Goal: Task Accomplishment & Management: Use online tool/utility

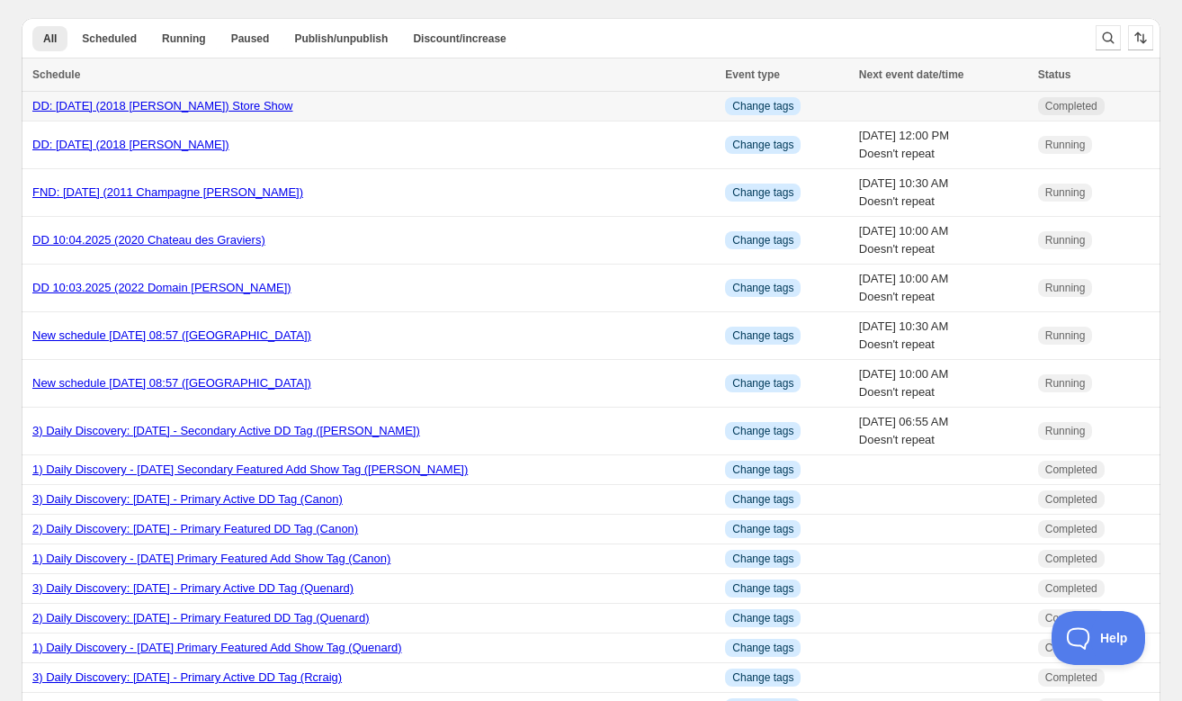
click at [165, 103] on link "DD: [DATE] (2018 [PERSON_NAME]) Store Show" at bounding box center [162, 105] width 260 height 13
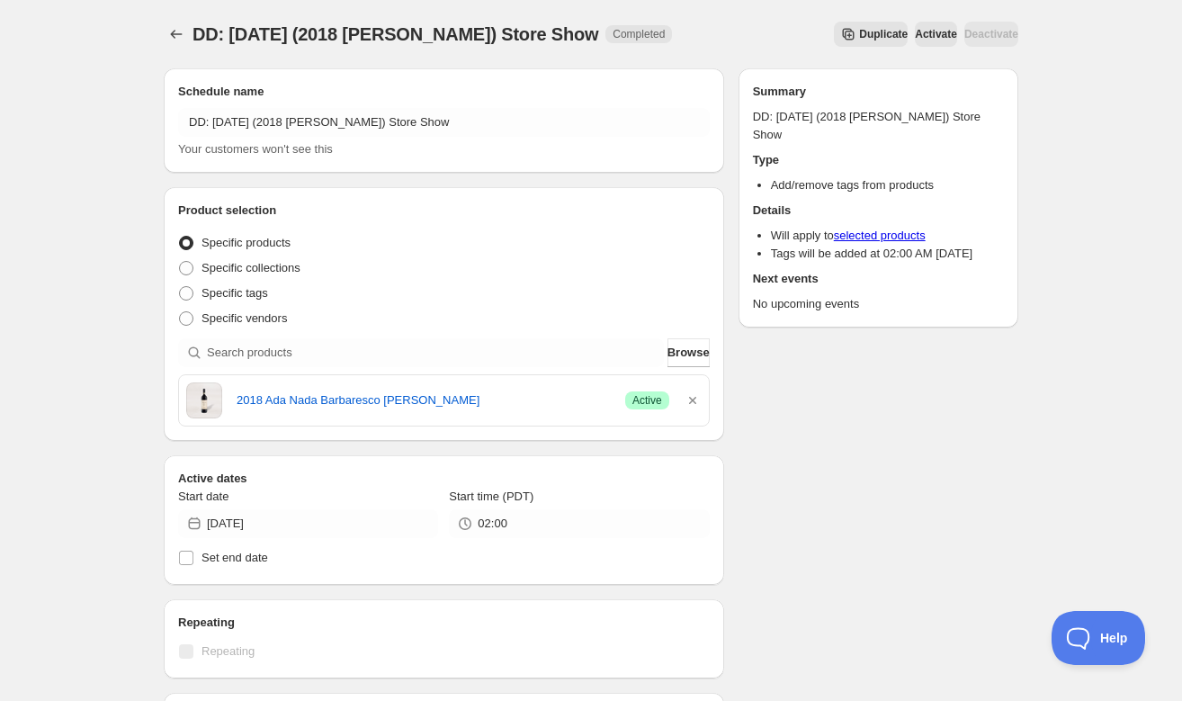
click at [843, 34] on icon "Secondary action label" at bounding box center [849, 35] width 12 height 12
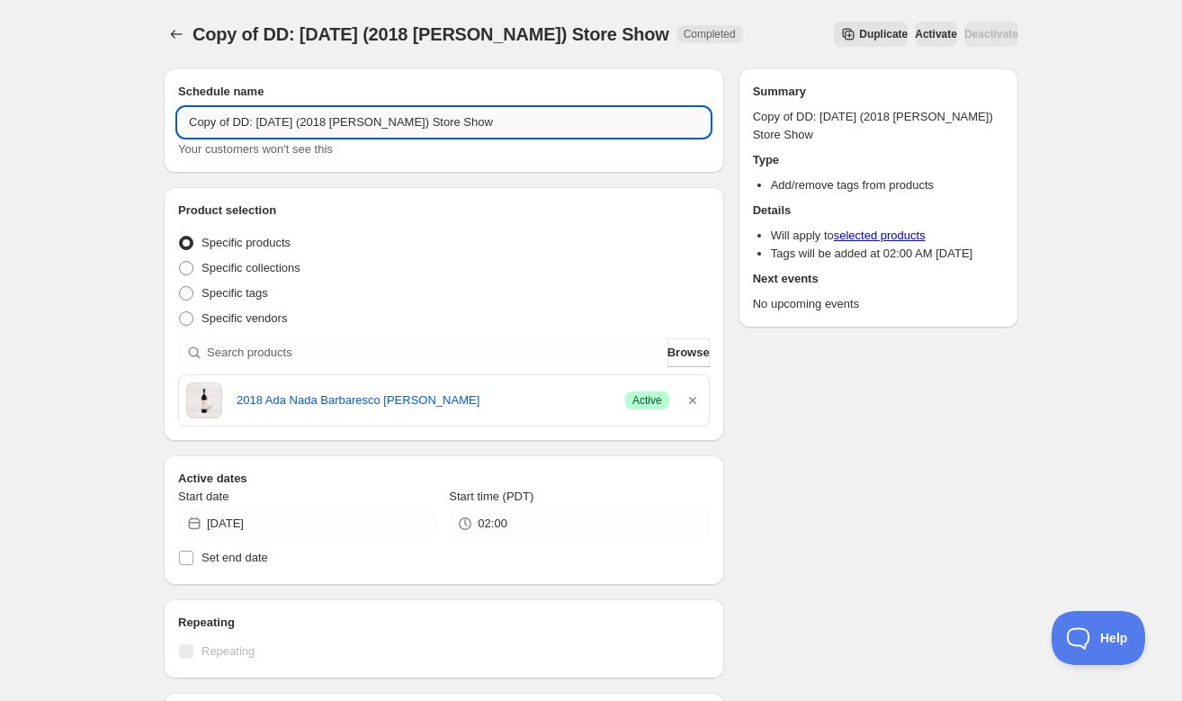
click at [234, 121] on input "Copy of DD: [DATE] (2018 [PERSON_NAME]) Store Show" at bounding box center [444, 122] width 532 height 29
click at [240, 121] on input "DD: [DATE] (2018 [PERSON_NAME]) Store Show" at bounding box center [444, 122] width 532 height 29
type input "DD: [DATE] (2018 [PERSON_NAME]) Store Show"
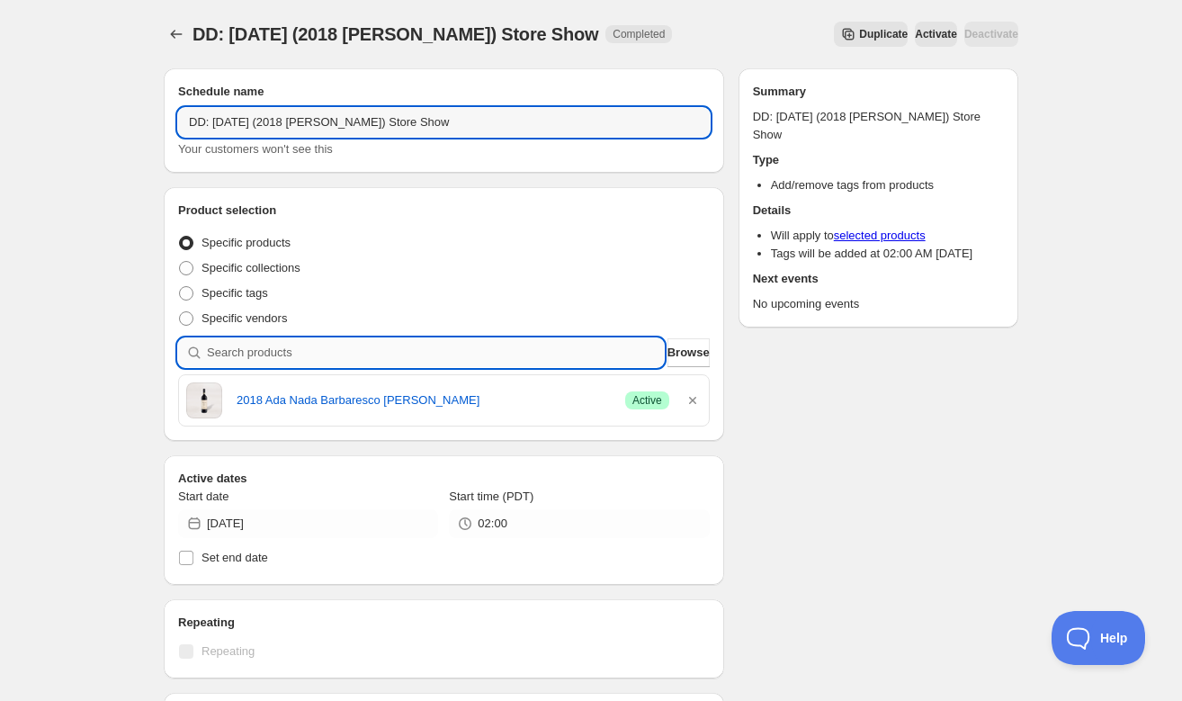
click at [584, 354] on input "search" at bounding box center [435, 352] width 457 height 29
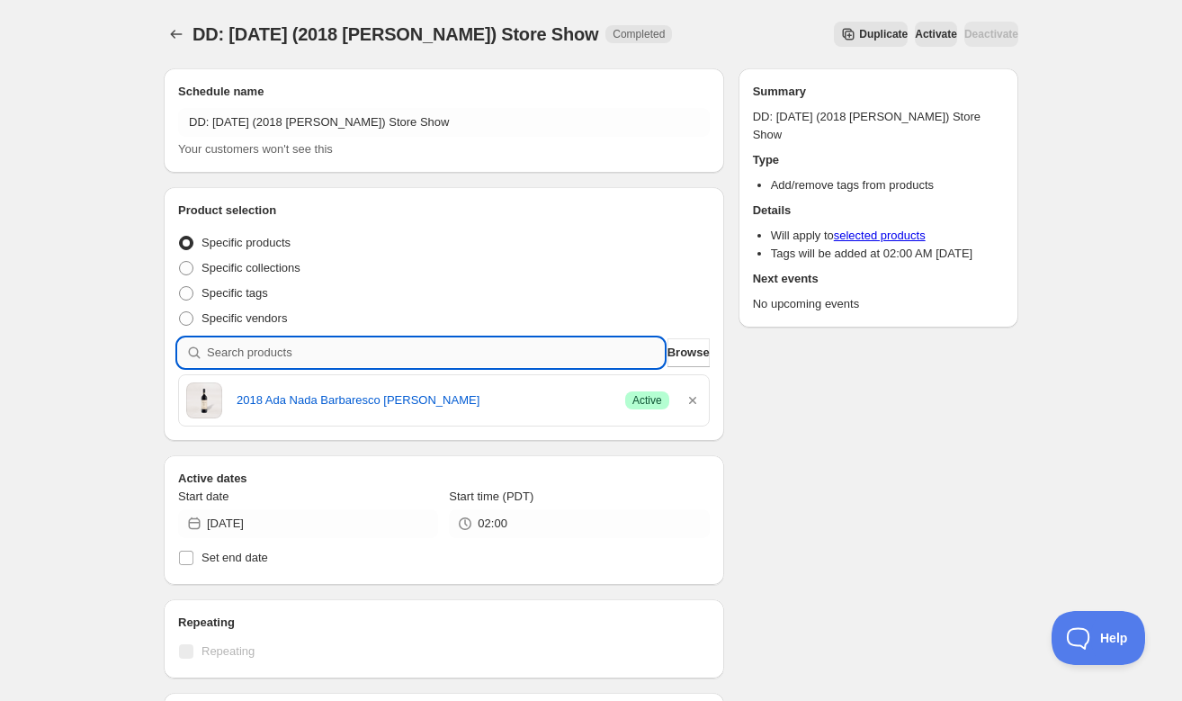
paste input "SOMM2510-FRO21GAR-750"
type input "SOMM2510-FRO21GAR-750"
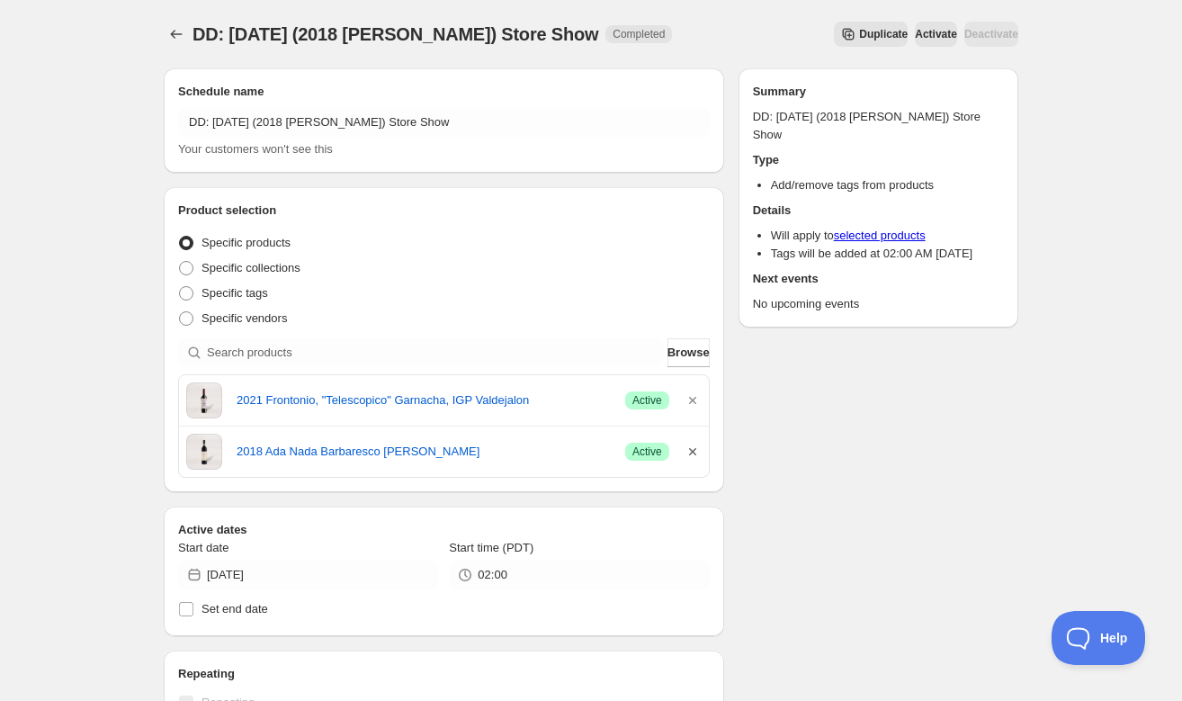
click at [698, 450] on icon "button" at bounding box center [693, 452] width 18 height 18
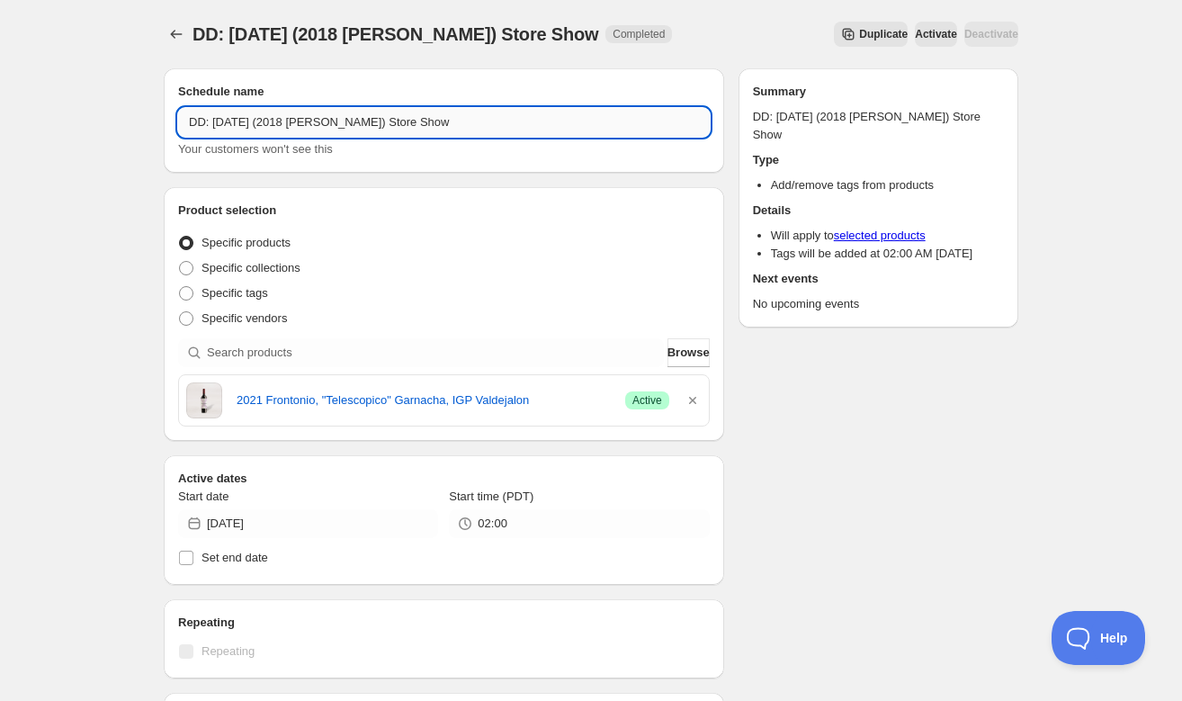
click at [364, 122] on input "DD: [DATE] (2018 [PERSON_NAME]) Store Show" at bounding box center [444, 122] width 532 height 29
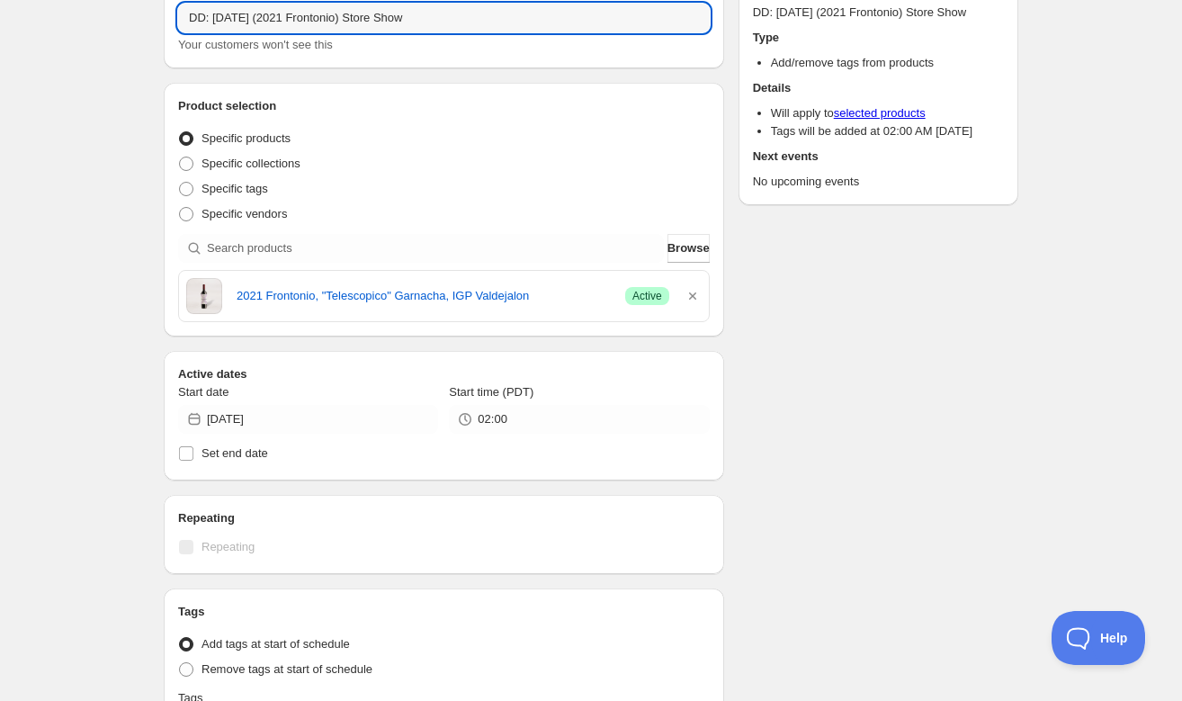
scroll to position [106, 0]
type input "DD: [DATE] (2021 Frontonio) Store Show"
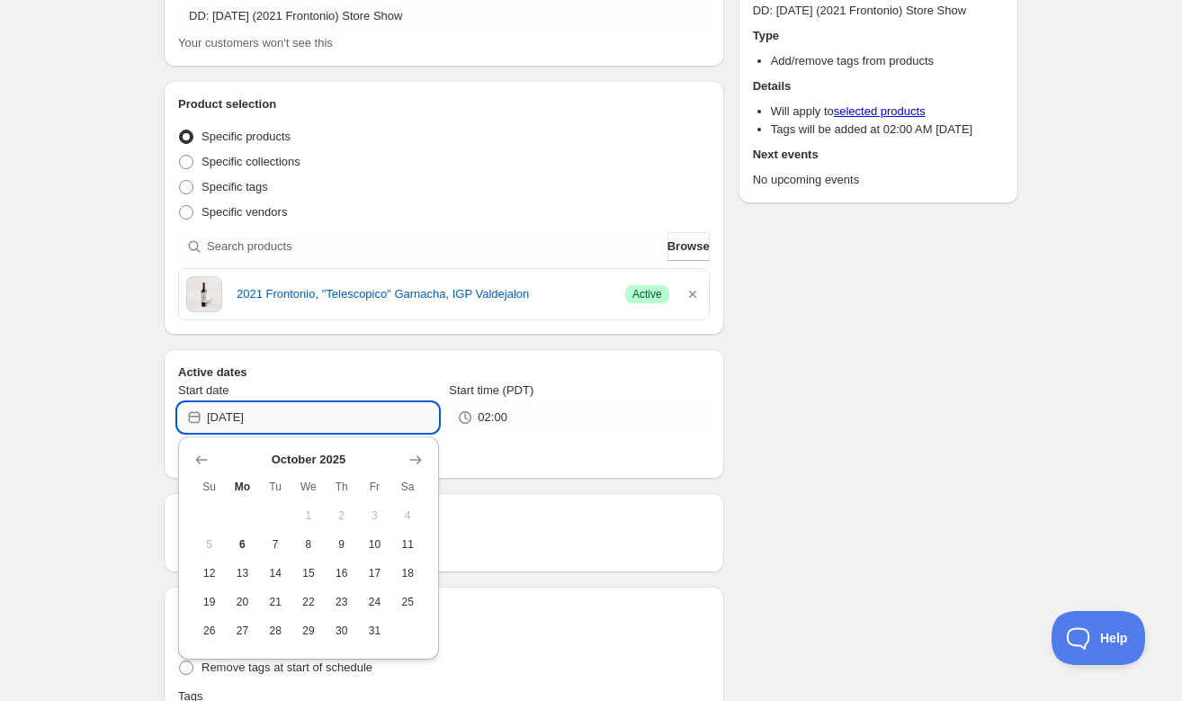
click at [370, 422] on input "[DATE]" at bounding box center [322, 417] width 231 height 29
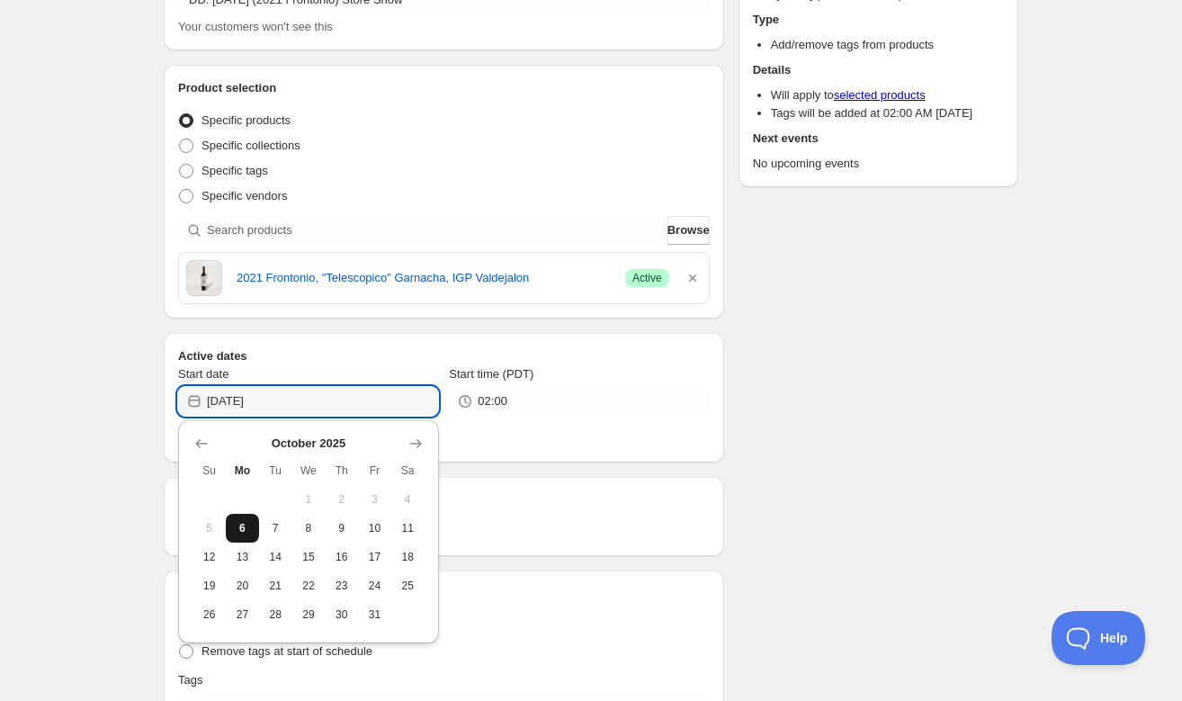
scroll to position [129, 0]
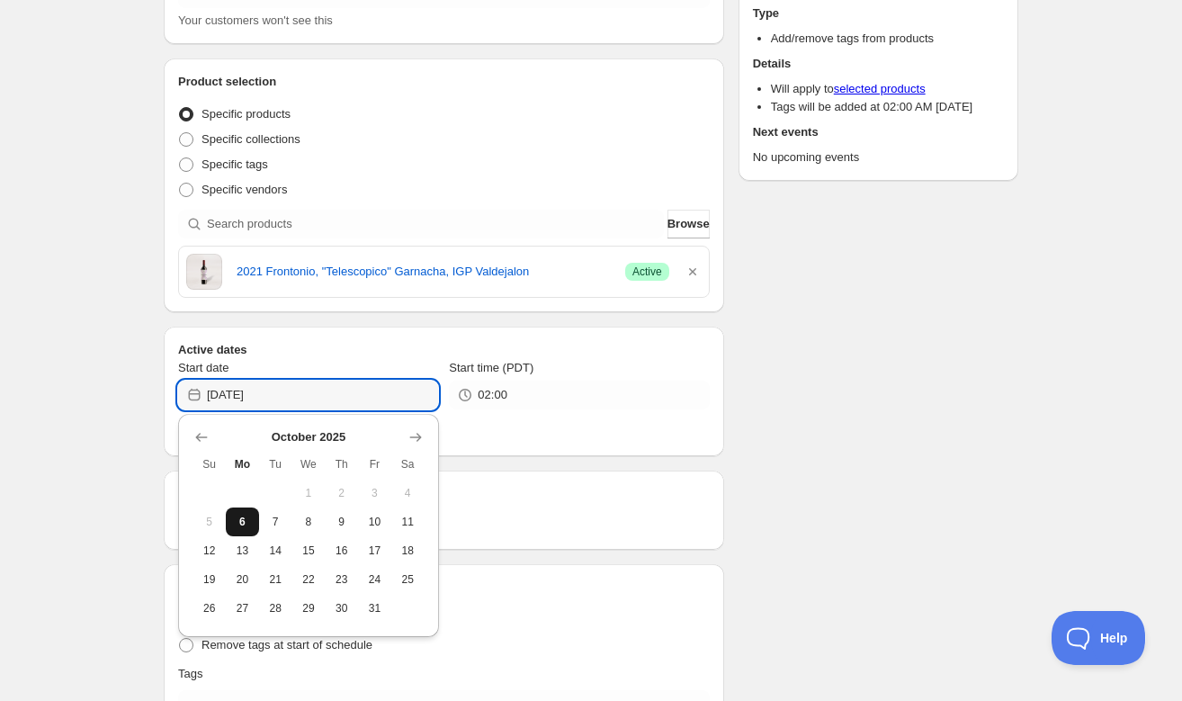
click at [238, 528] on button "6" at bounding box center [242, 522] width 33 height 29
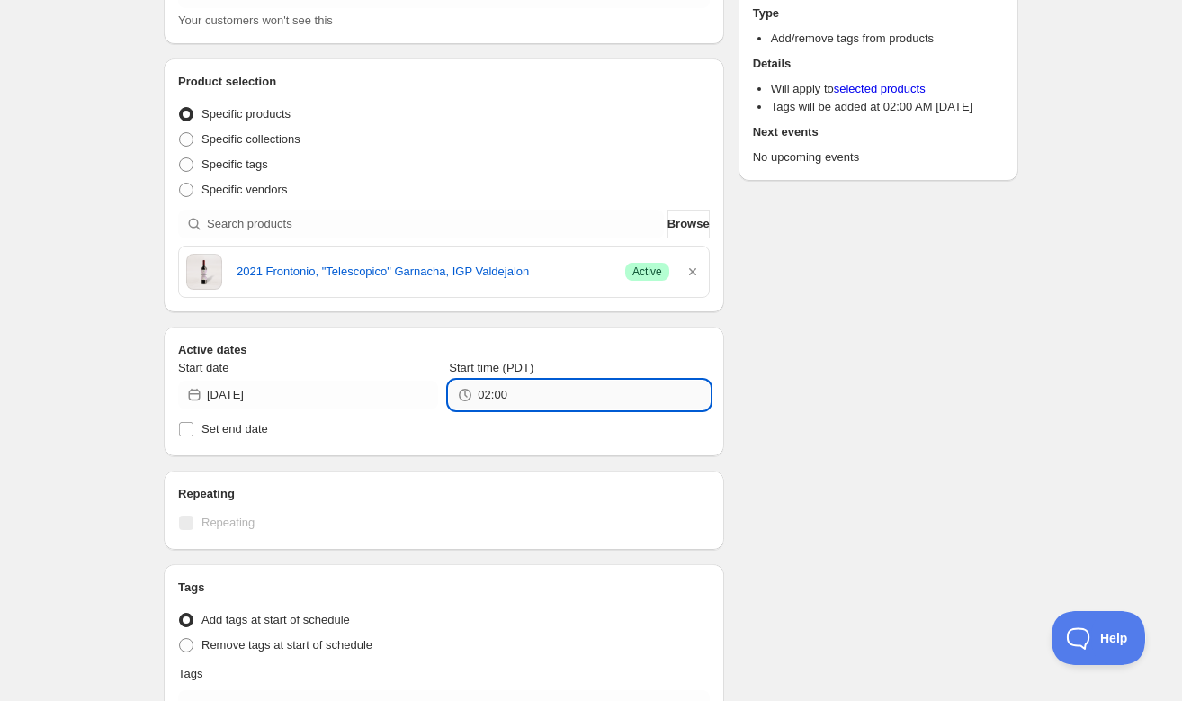
click at [544, 395] on input "02:00" at bounding box center [593, 395] width 231 height 29
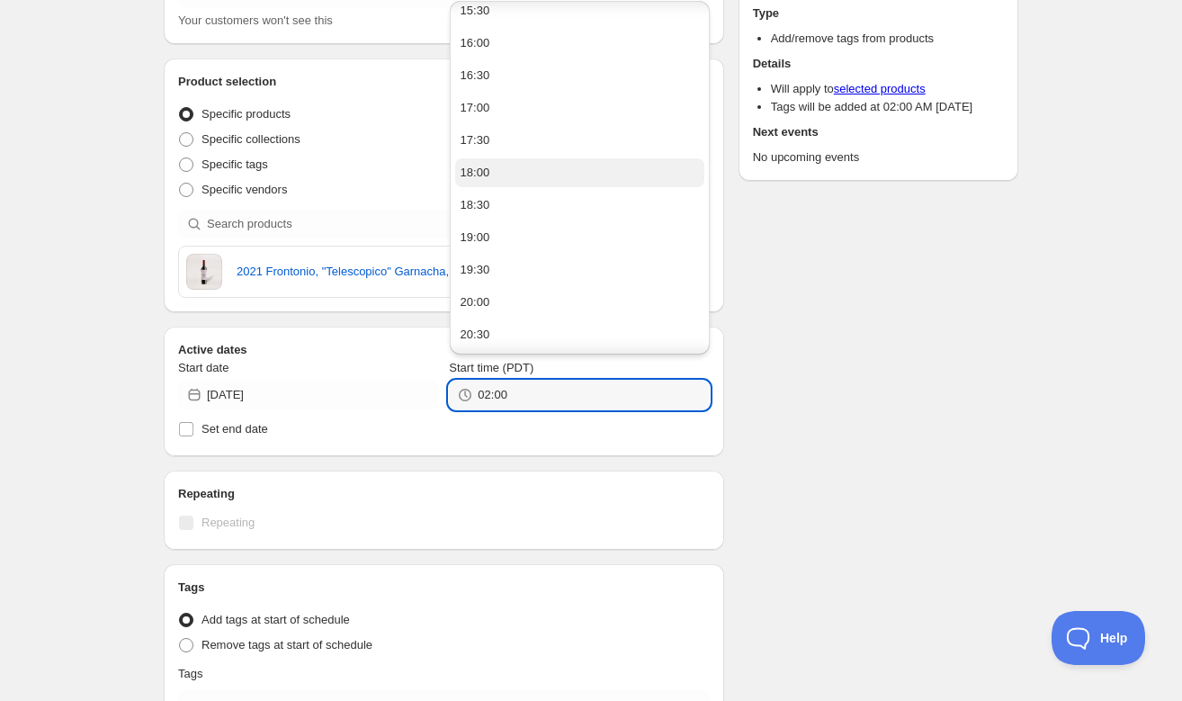
scroll to position [276, 0]
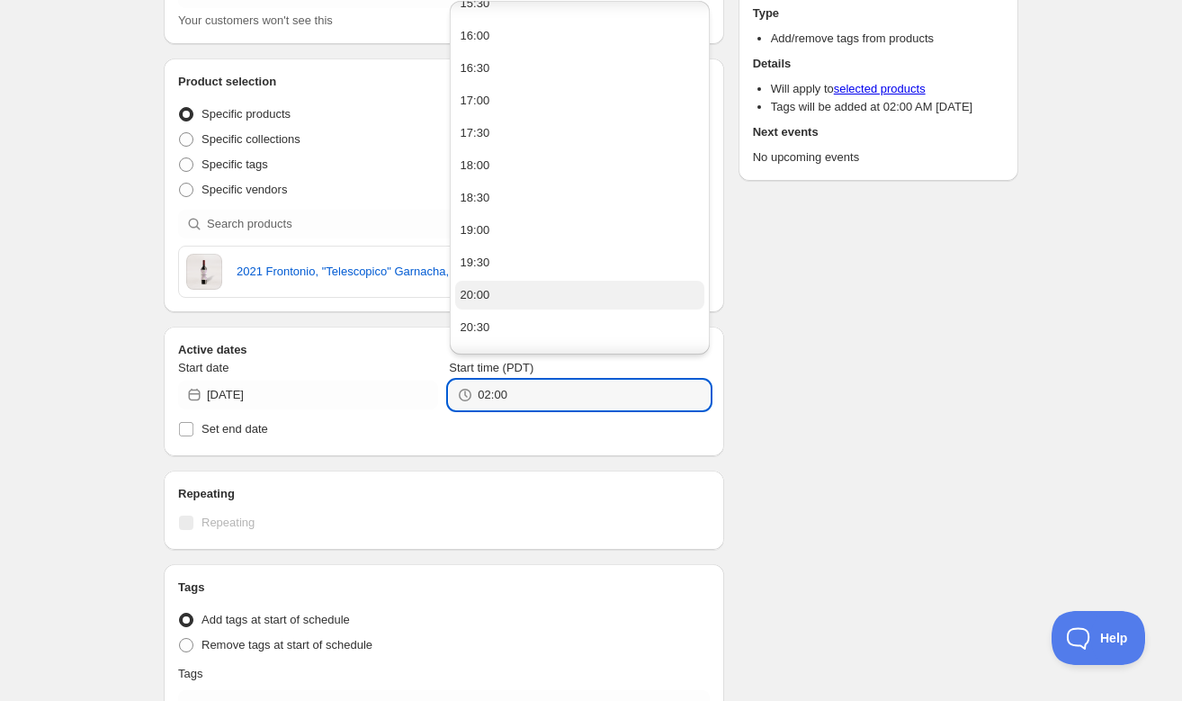
click at [604, 290] on button "20:00" at bounding box center [579, 295] width 249 height 29
type input "20:00"
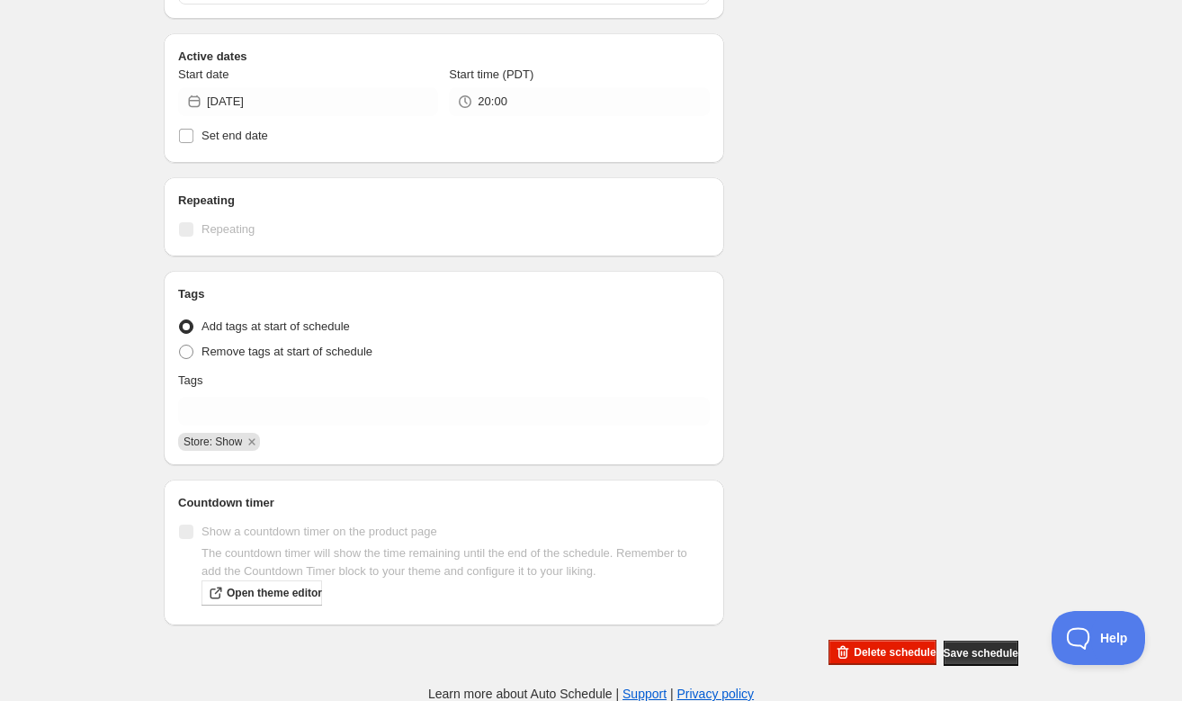
scroll to position [418, 0]
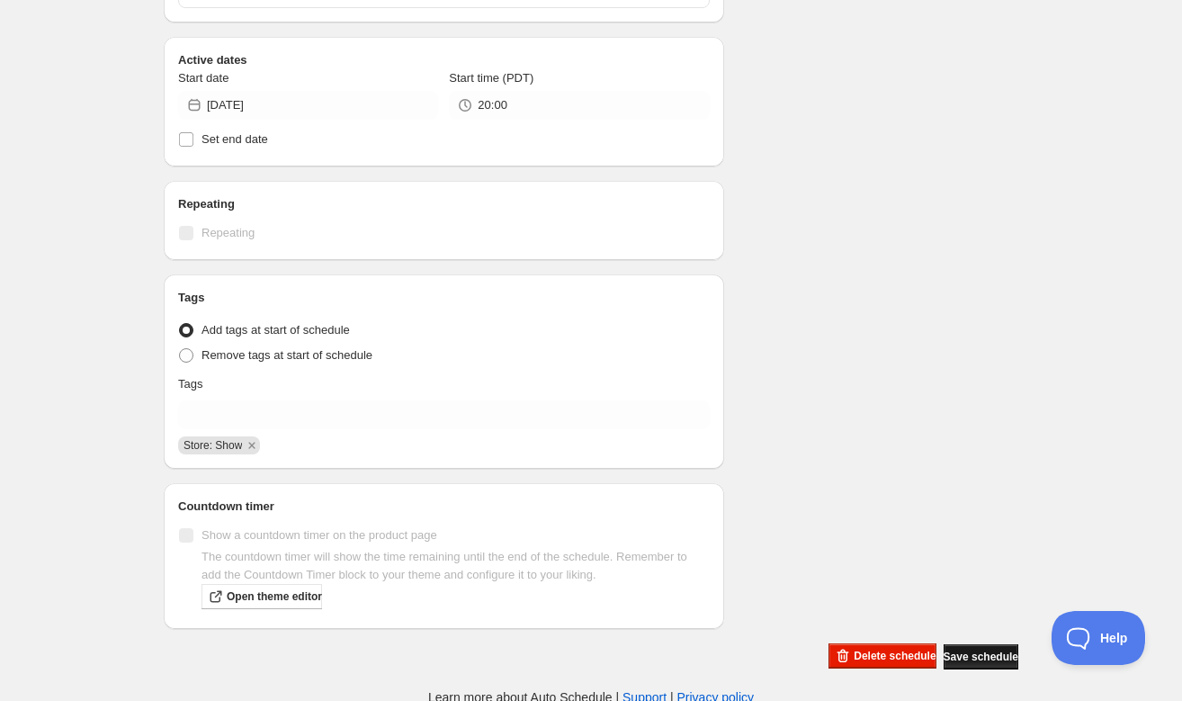
click at [976, 654] on span "Save schedule" at bounding box center [981, 657] width 75 height 14
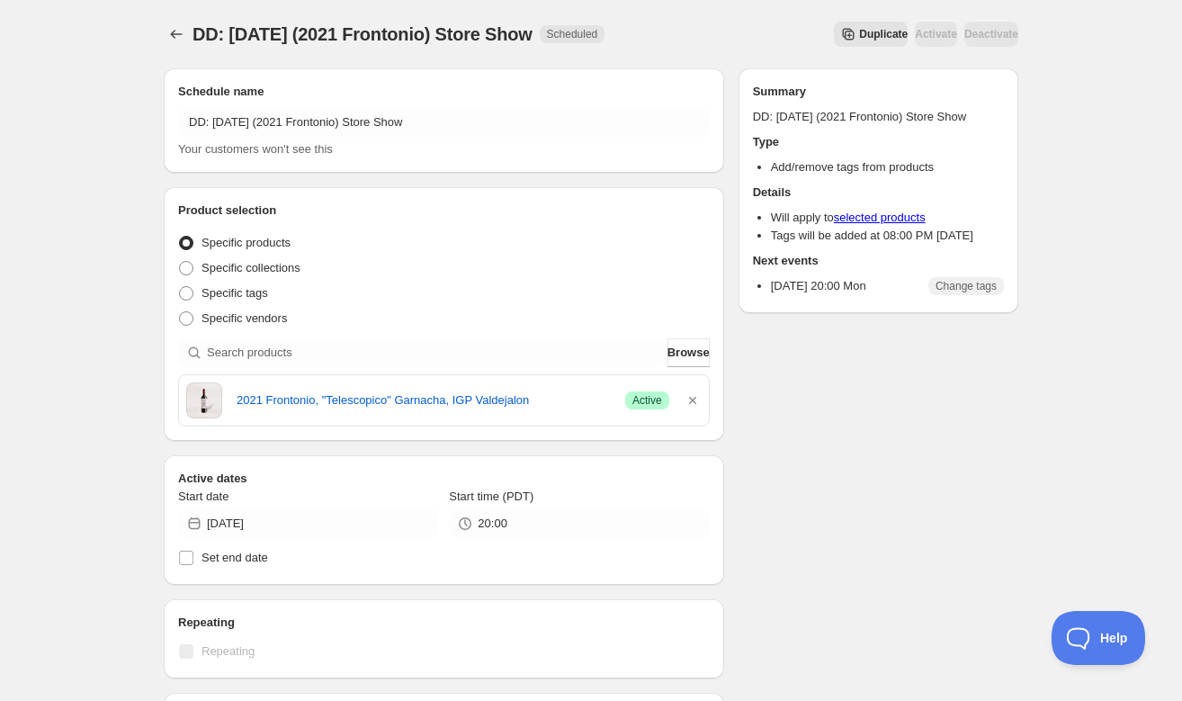
scroll to position [0, 0]
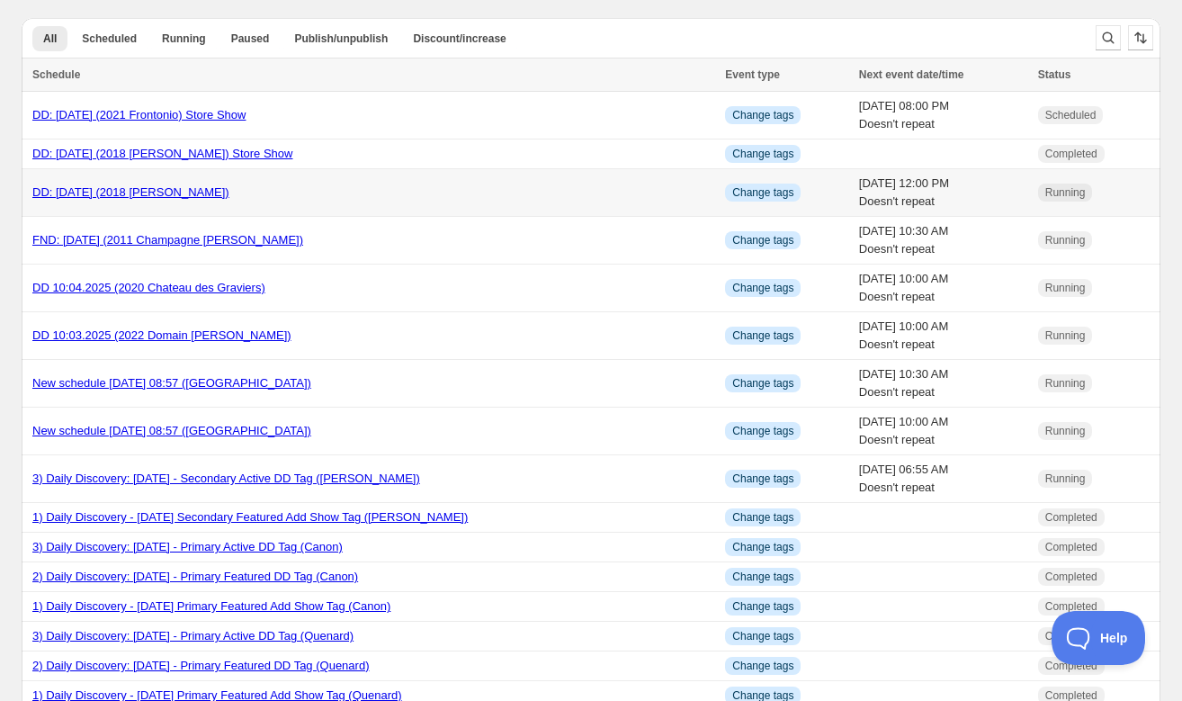
click at [144, 193] on link "DD: [DATE] (2018 [PERSON_NAME])" at bounding box center [130, 191] width 197 height 13
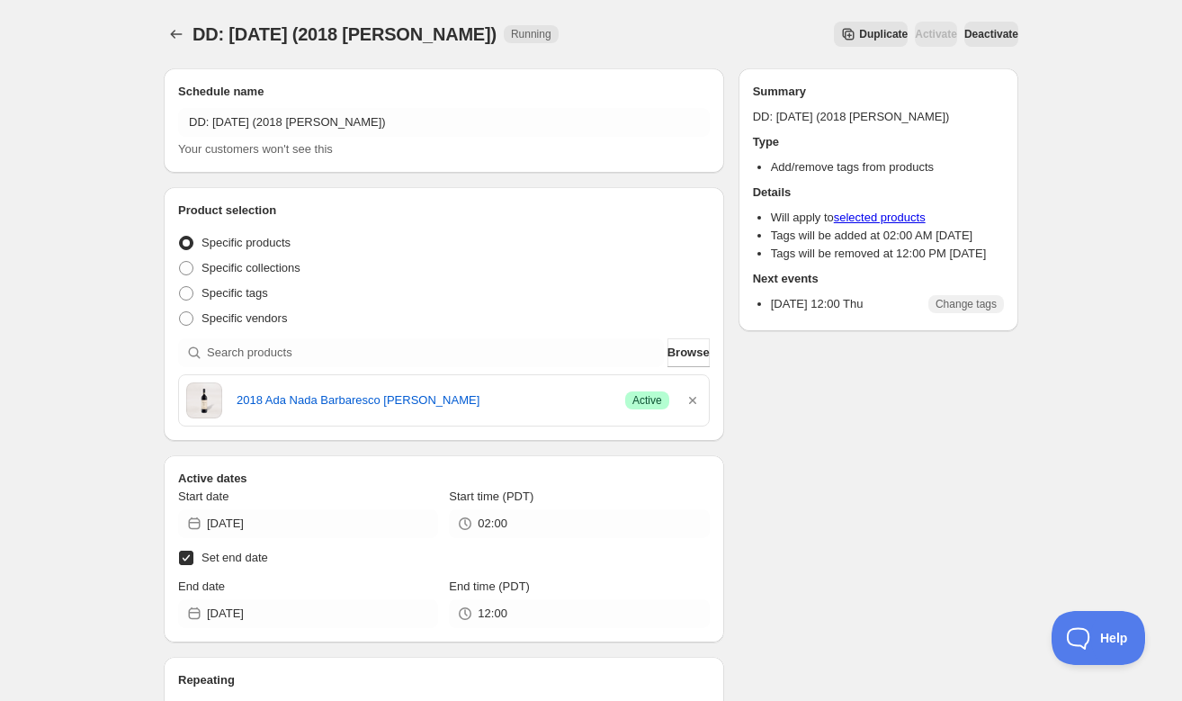
click at [859, 35] on span "Duplicate" at bounding box center [883, 34] width 49 height 14
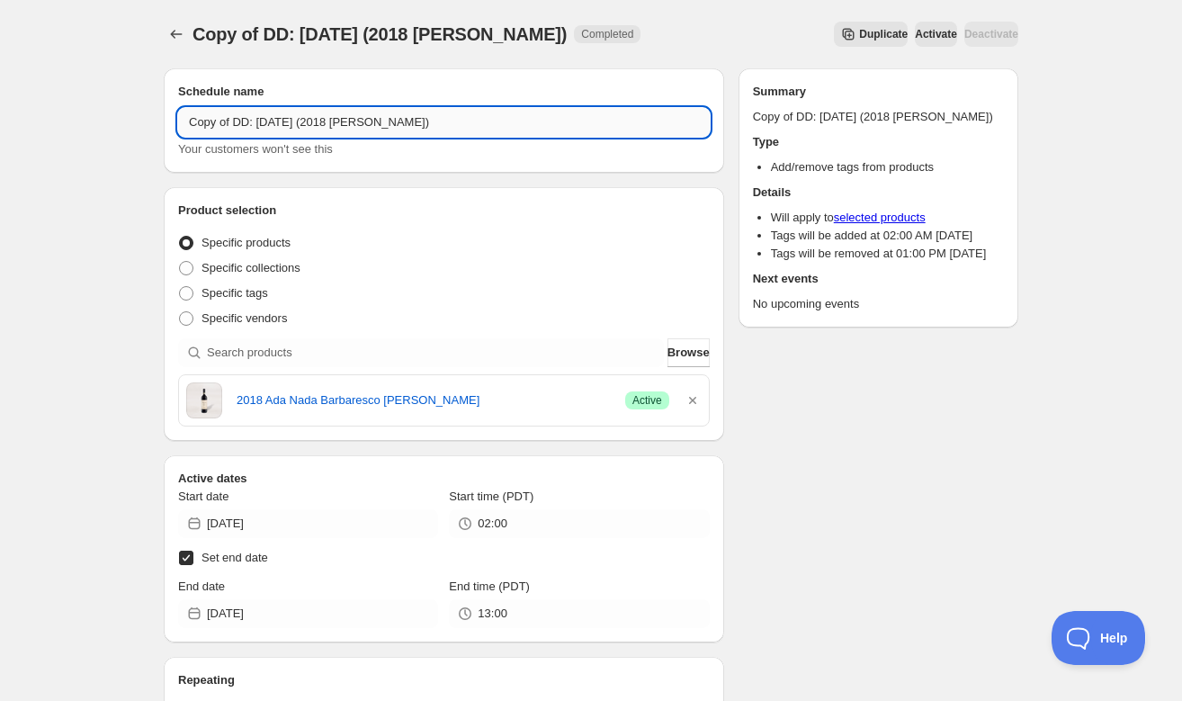
click at [256, 121] on input "Copy of DD: [DATE] (2018 [PERSON_NAME])" at bounding box center [444, 122] width 532 height 29
drag, startPoint x: 233, startPoint y: 121, endPoint x: 176, endPoint y: 118, distance: 56.8
click at [176, 118] on div "Schedule name Copy of DD: [DATE] (2018 [PERSON_NAME]) Your customers won't see …" at bounding box center [444, 120] width 561 height 104
drag, startPoint x: 241, startPoint y: 114, endPoint x: 244, endPoint y: 124, distance: 10.3
click at [241, 114] on input "DD: [DATE] (2018 [PERSON_NAME])" at bounding box center [444, 122] width 532 height 29
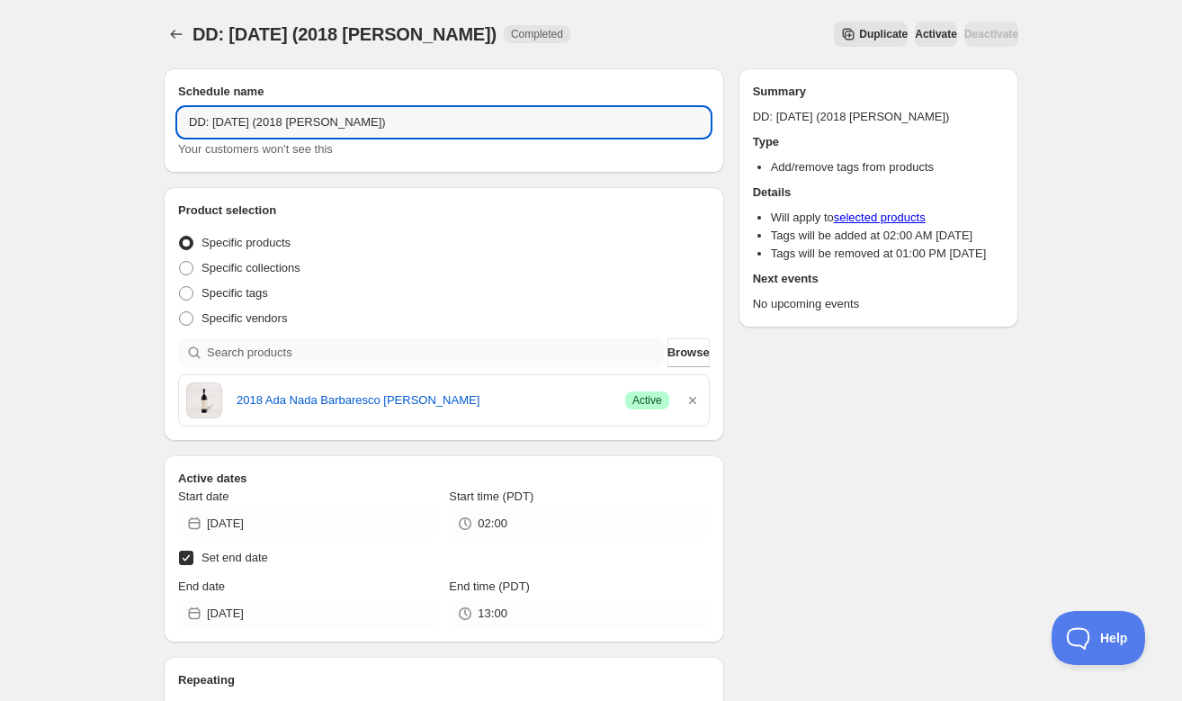
type input "DD: [DATE] (2018 [PERSON_NAME])"
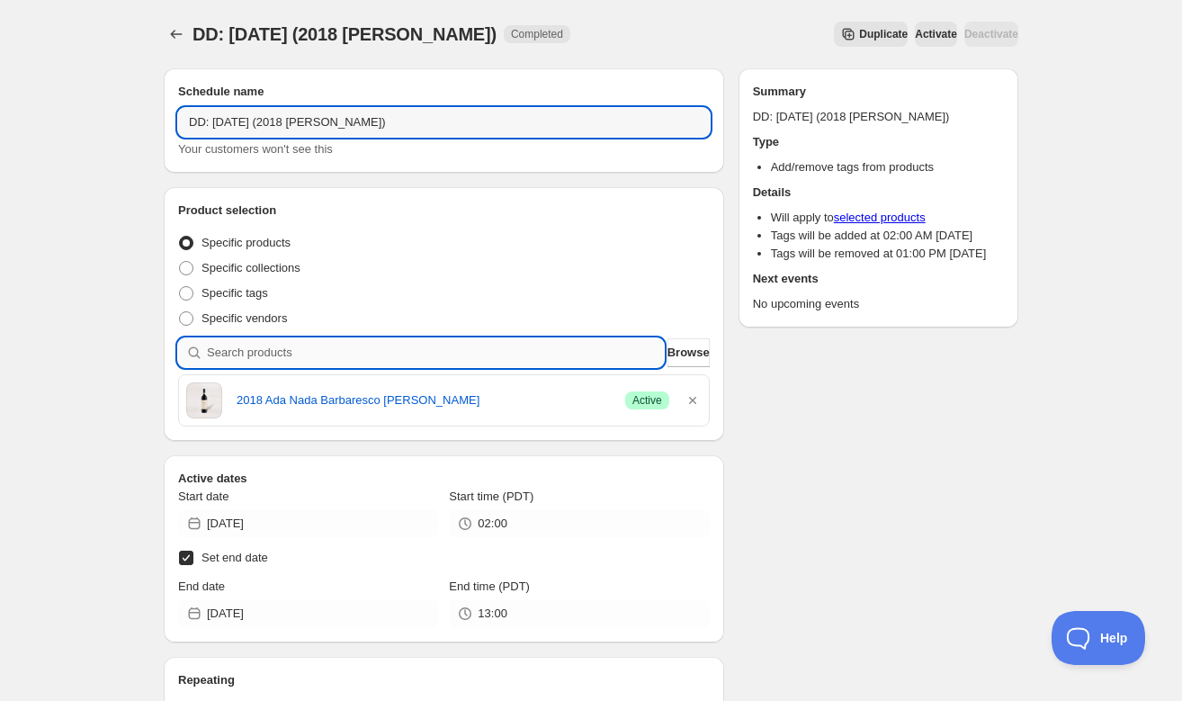
click at [616, 355] on input "search" at bounding box center [435, 352] width 457 height 29
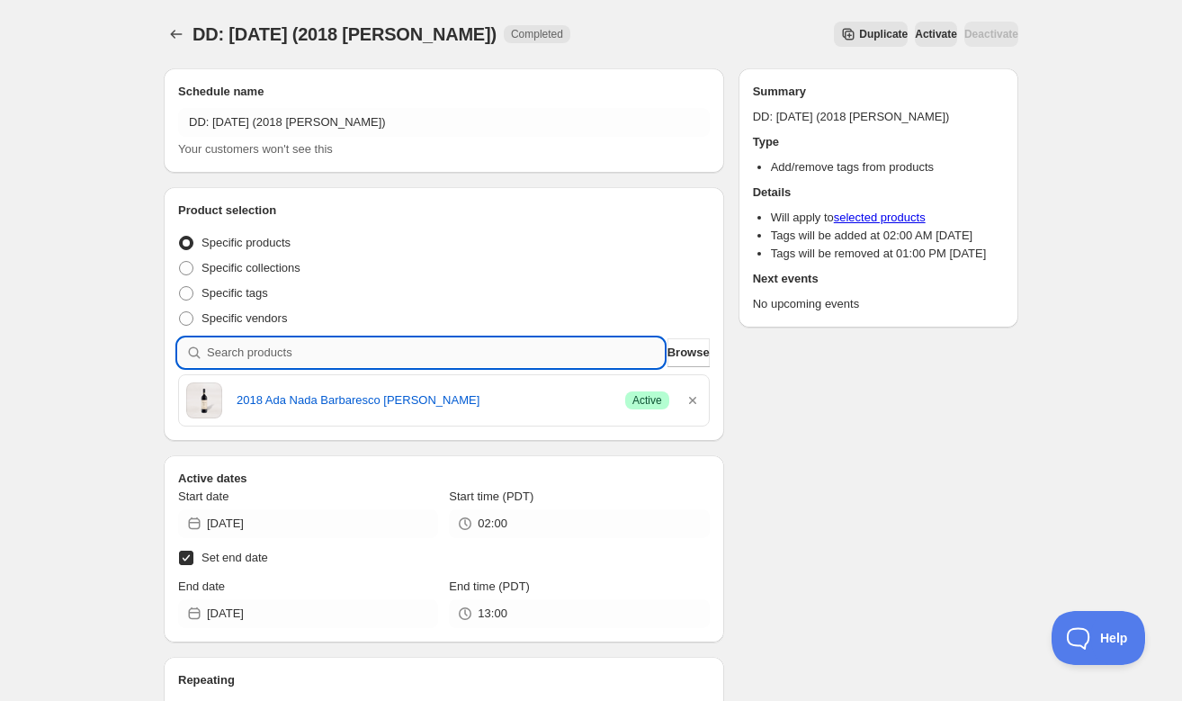
paste input "SOMM2510-FRO21GAR-750"
type input "SOMM2510-FRO21GAR-750"
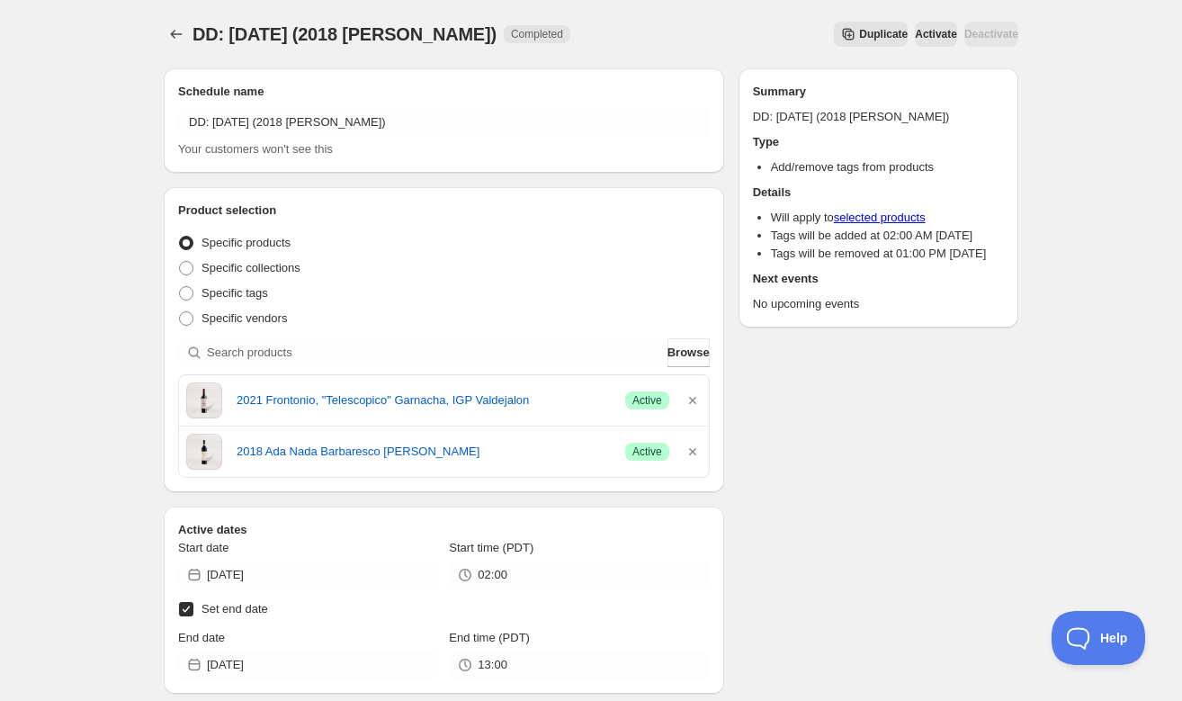
click at [690, 443] on icon "button" at bounding box center [693, 452] width 18 height 18
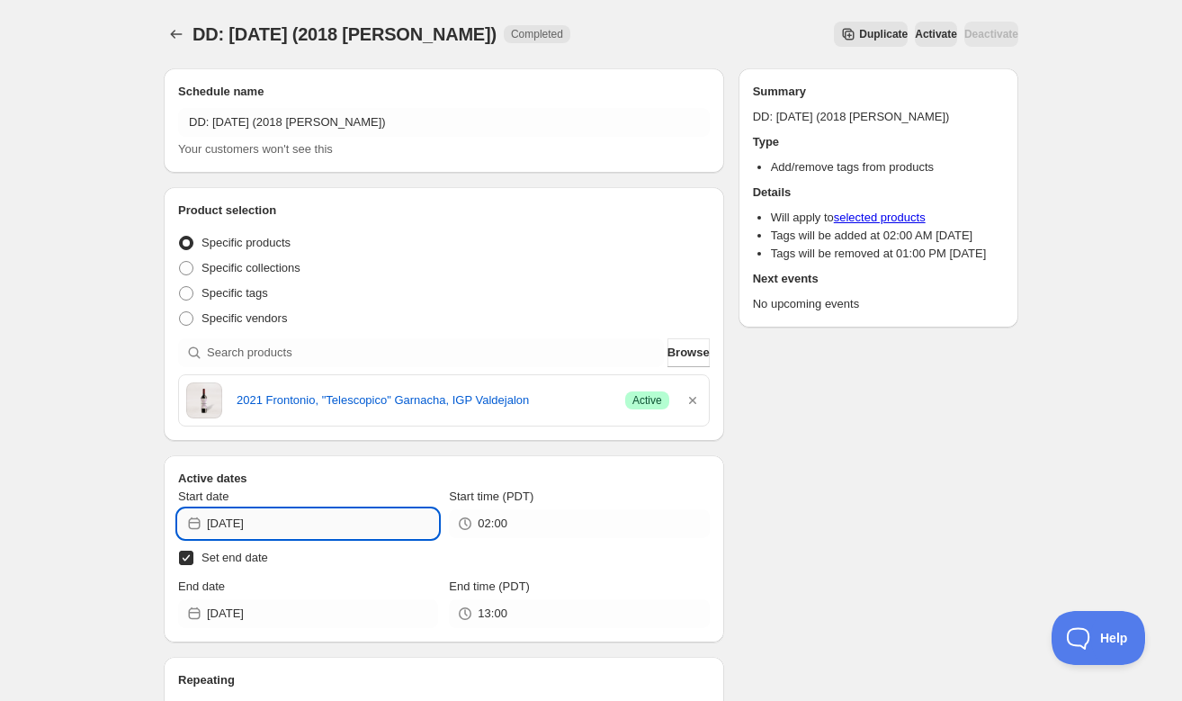
click at [400, 522] on input "[DATE]" at bounding box center [322, 523] width 231 height 29
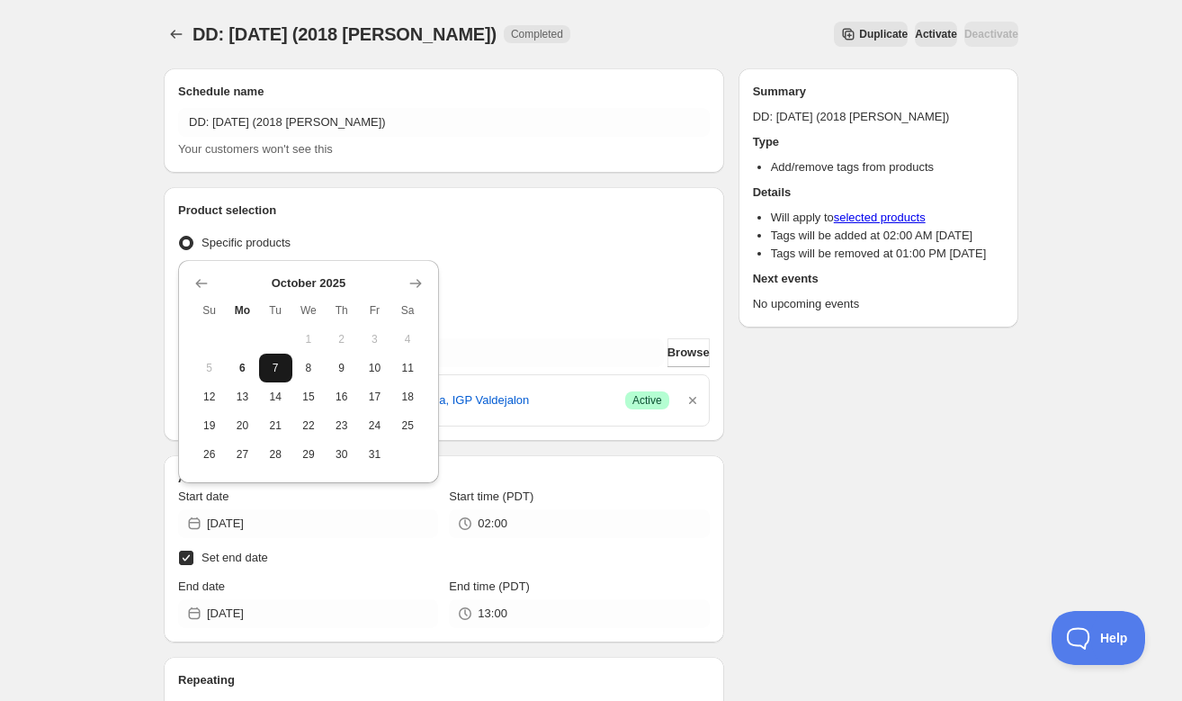
click at [283, 367] on span "7" at bounding box center [275, 368] width 19 height 14
type input "[DATE]"
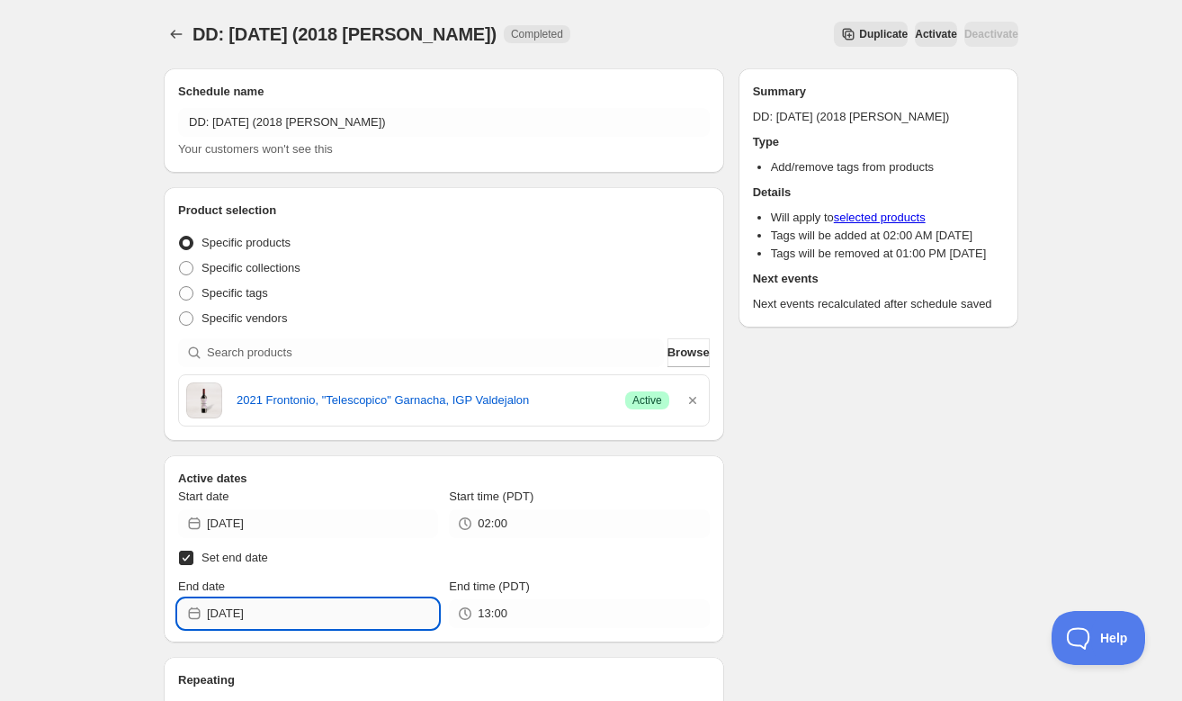
click at [310, 613] on input "[DATE]" at bounding box center [322, 613] width 231 height 29
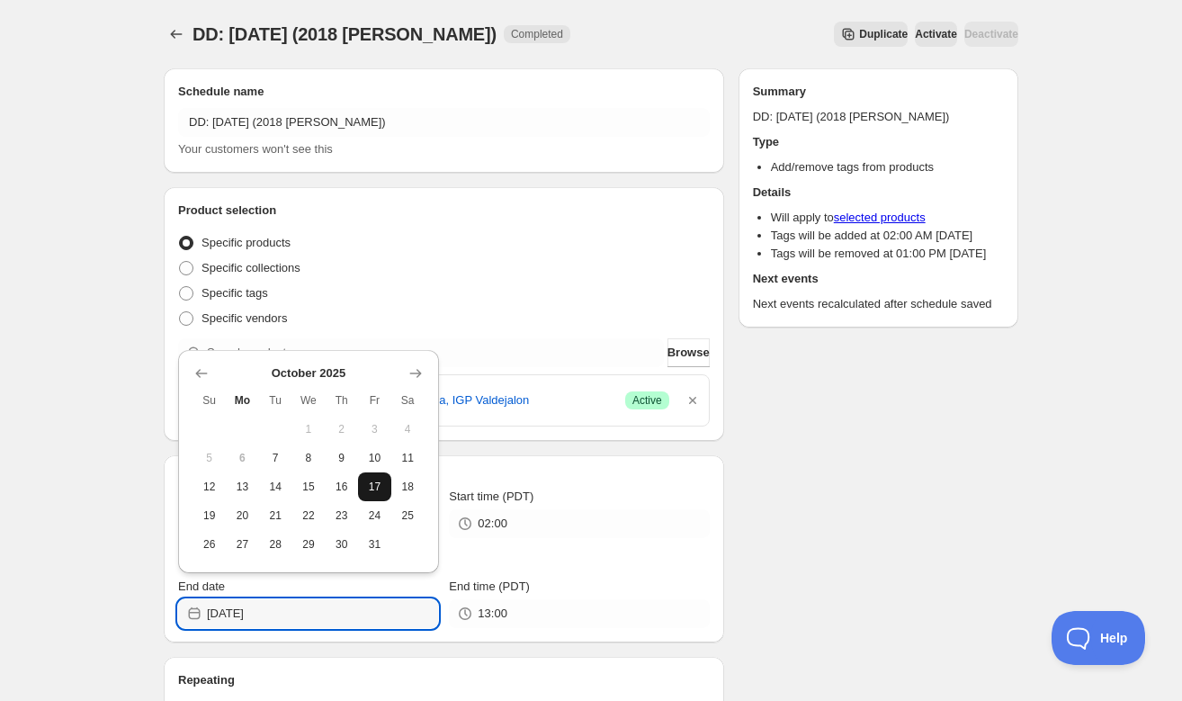
click at [370, 481] on span "17" at bounding box center [374, 487] width 19 height 14
type input "[DATE]"
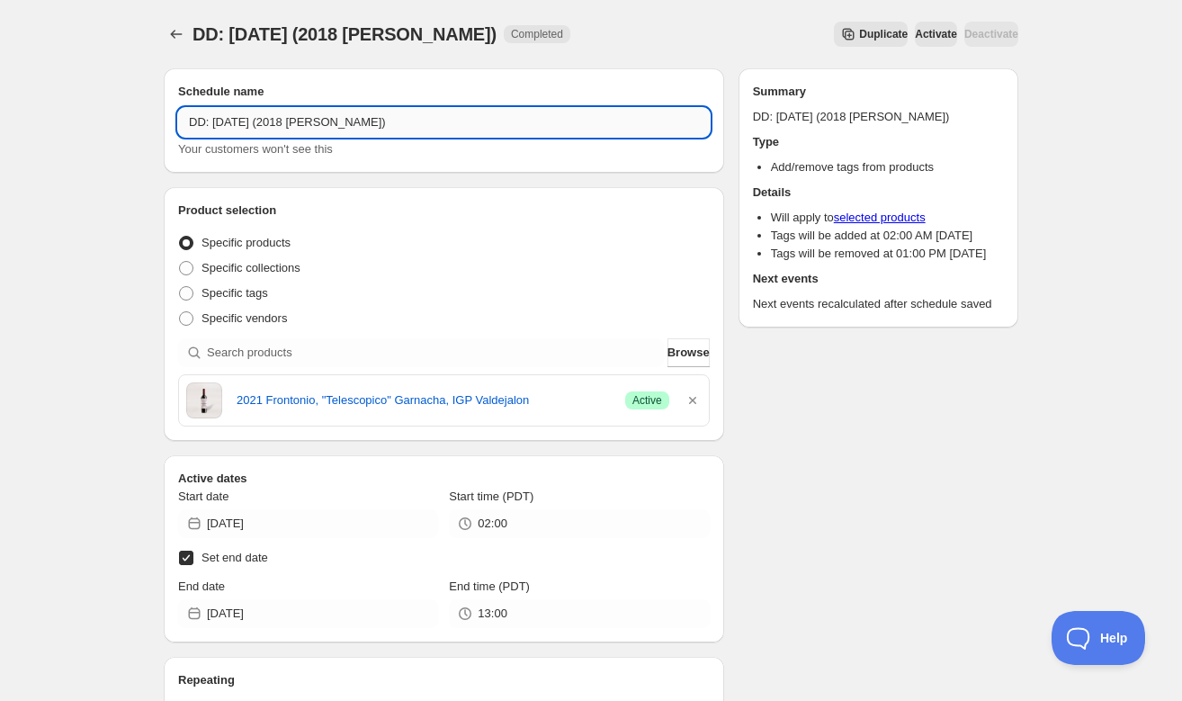
click at [361, 121] on input "DD: [DATE] (2018 [PERSON_NAME])" at bounding box center [444, 122] width 532 height 29
type input "DD: [DATE] (2021 Frontonio)"
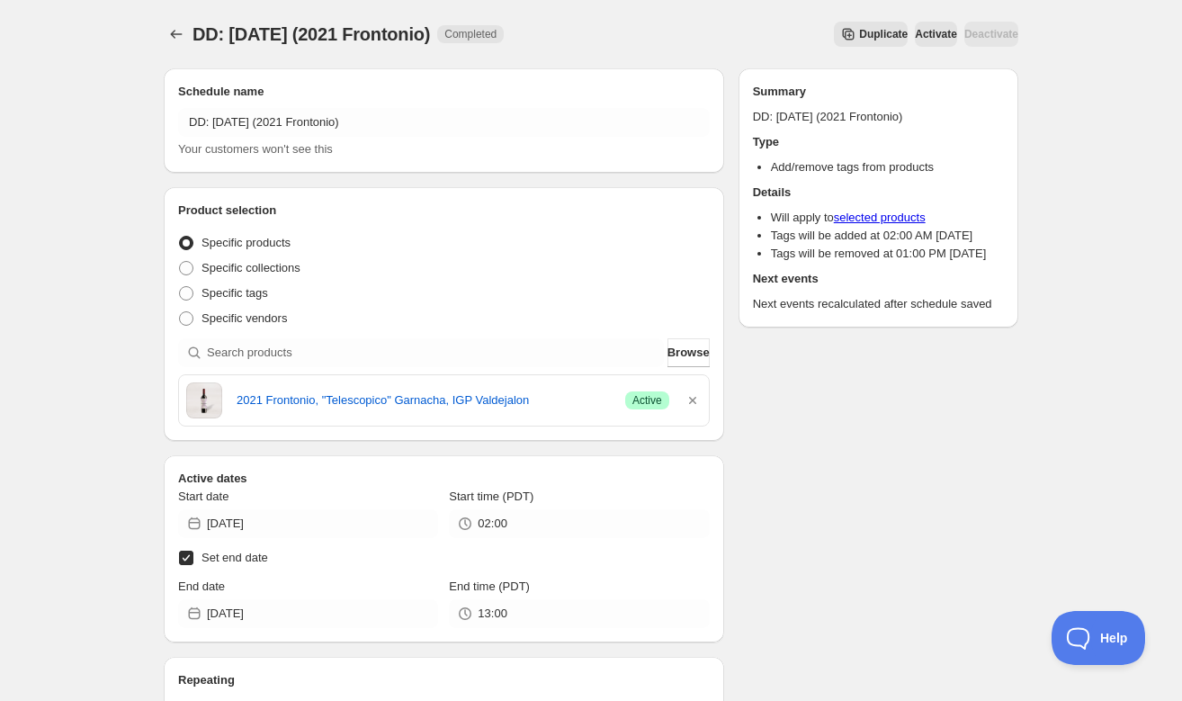
click at [736, 436] on div "Schedule name DD: [DATE] (2021 Frontonio) Your customers won't see this Product…" at bounding box center [583, 600] width 869 height 1092
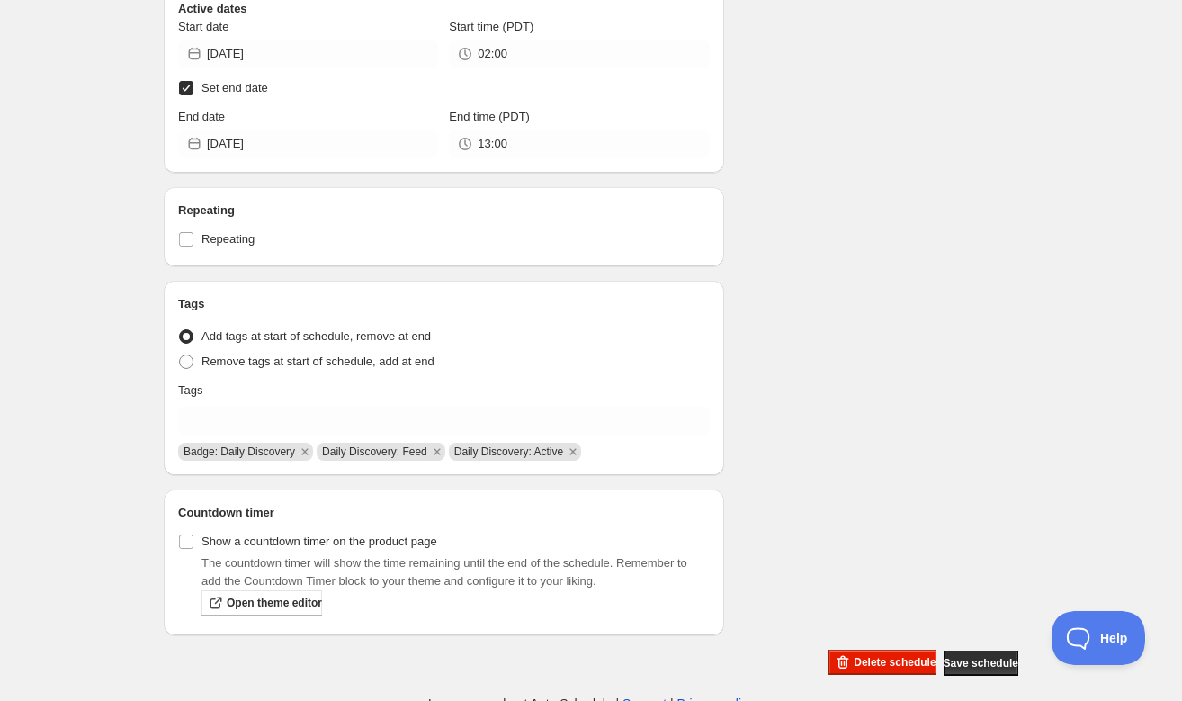
scroll to position [480, 0]
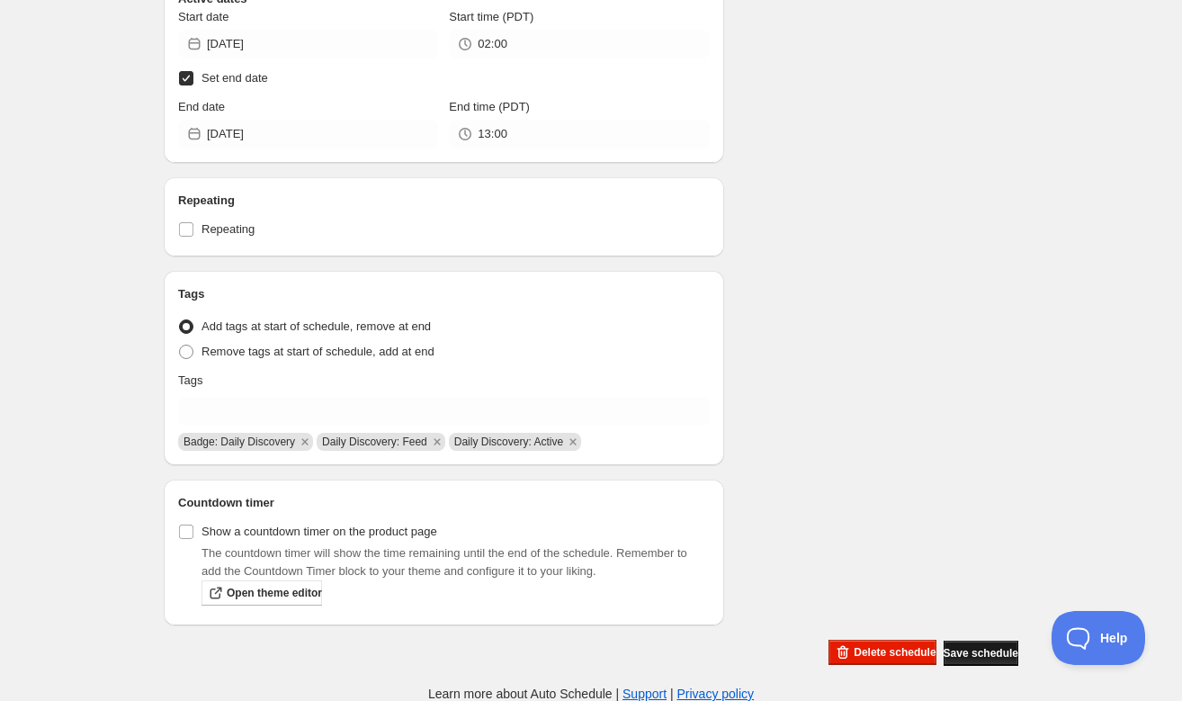
click at [944, 641] on button "Save schedule" at bounding box center [981, 653] width 75 height 25
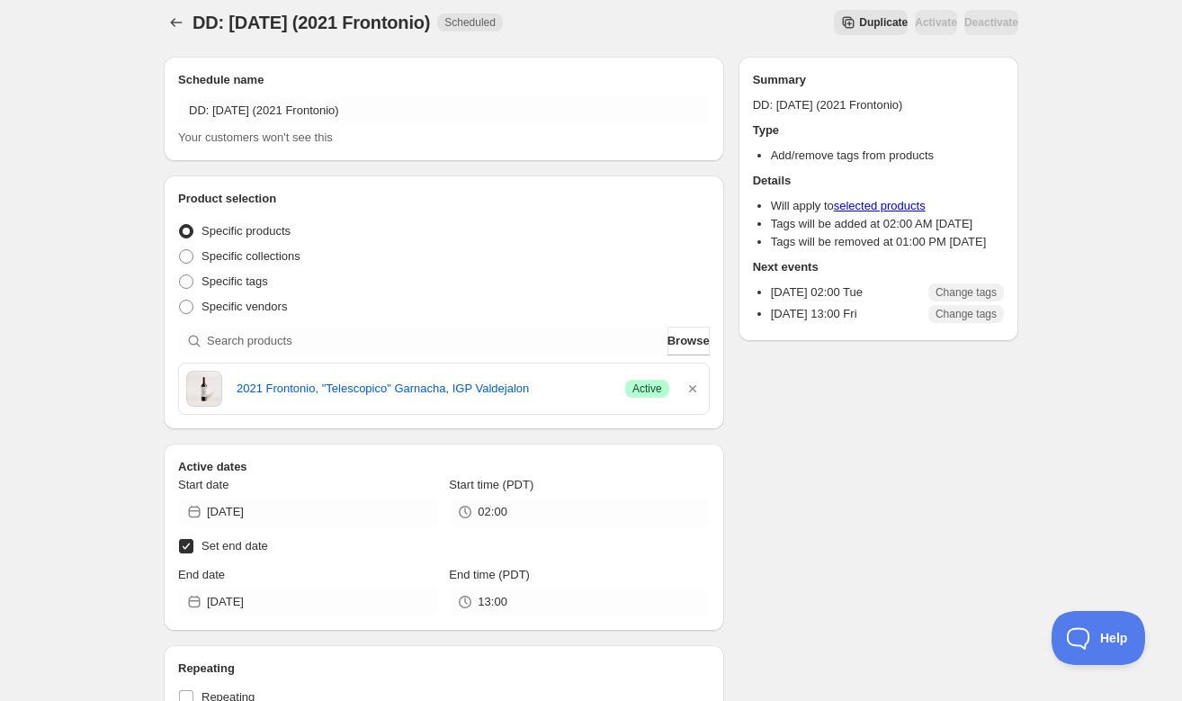
scroll to position [0, 0]
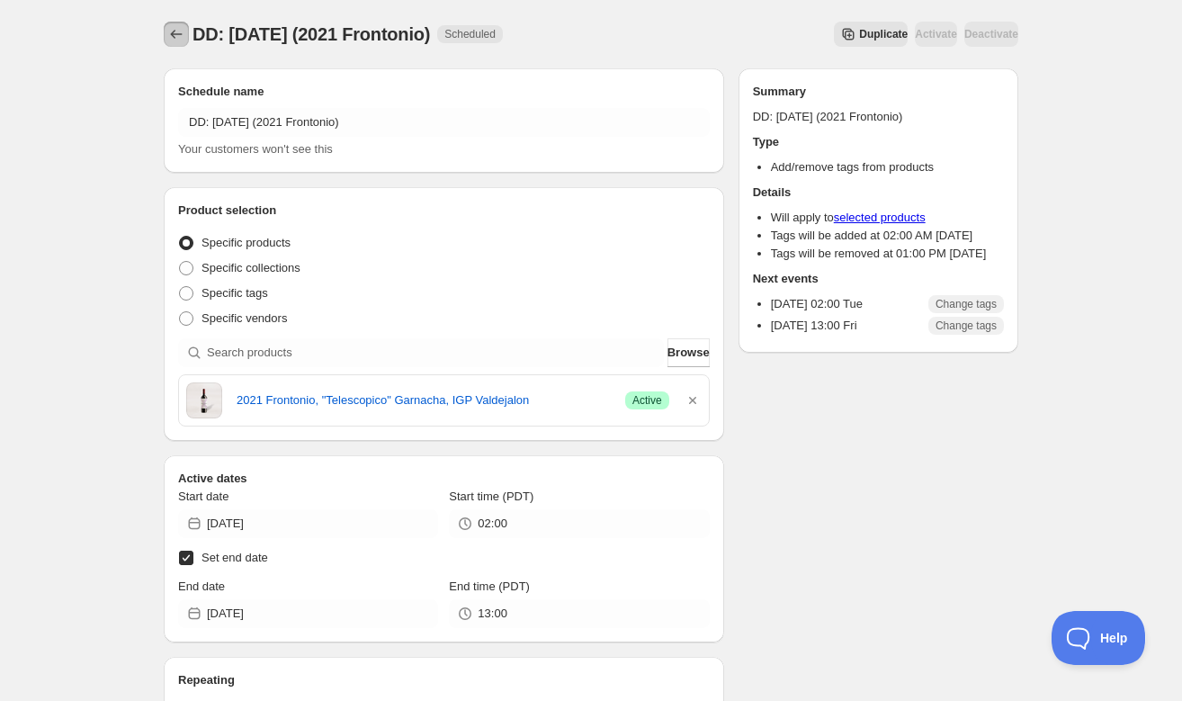
click at [179, 30] on icon "Schedules" at bounding box center [176, 34] width 18 height 18
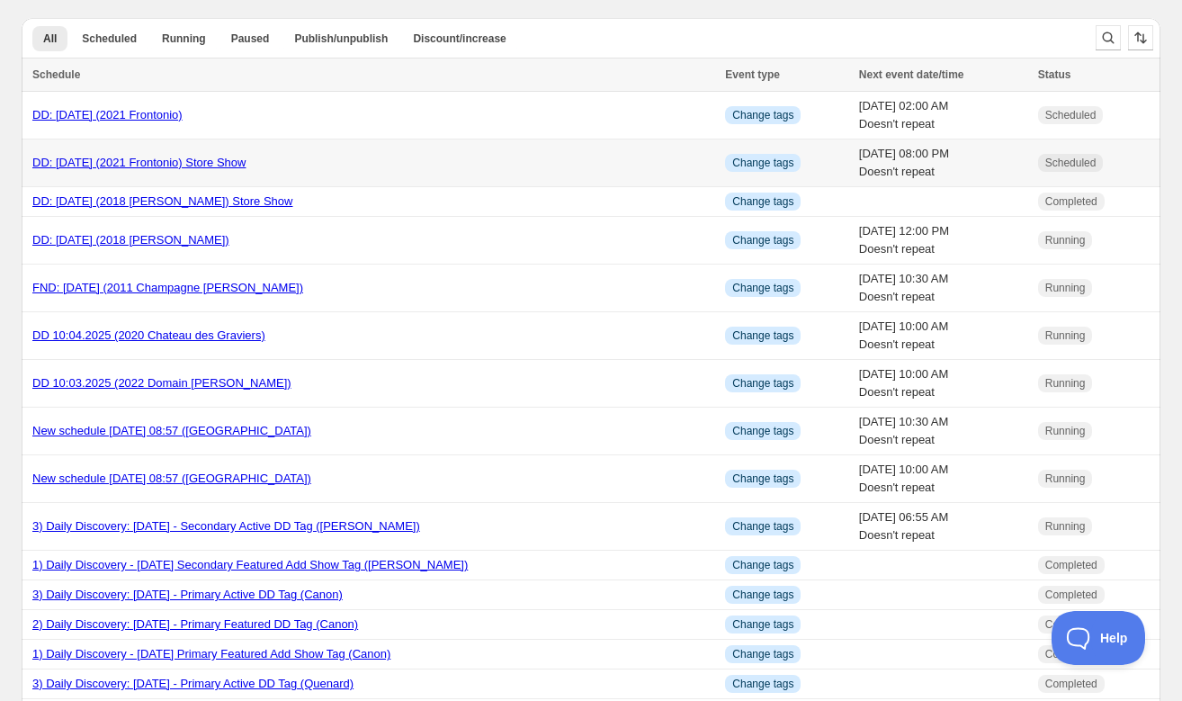
click at [135, 164] on link "DD: [DATE] (2021 Frontonio) Store Show" at bounding box center [138, 162] width 213 height 13
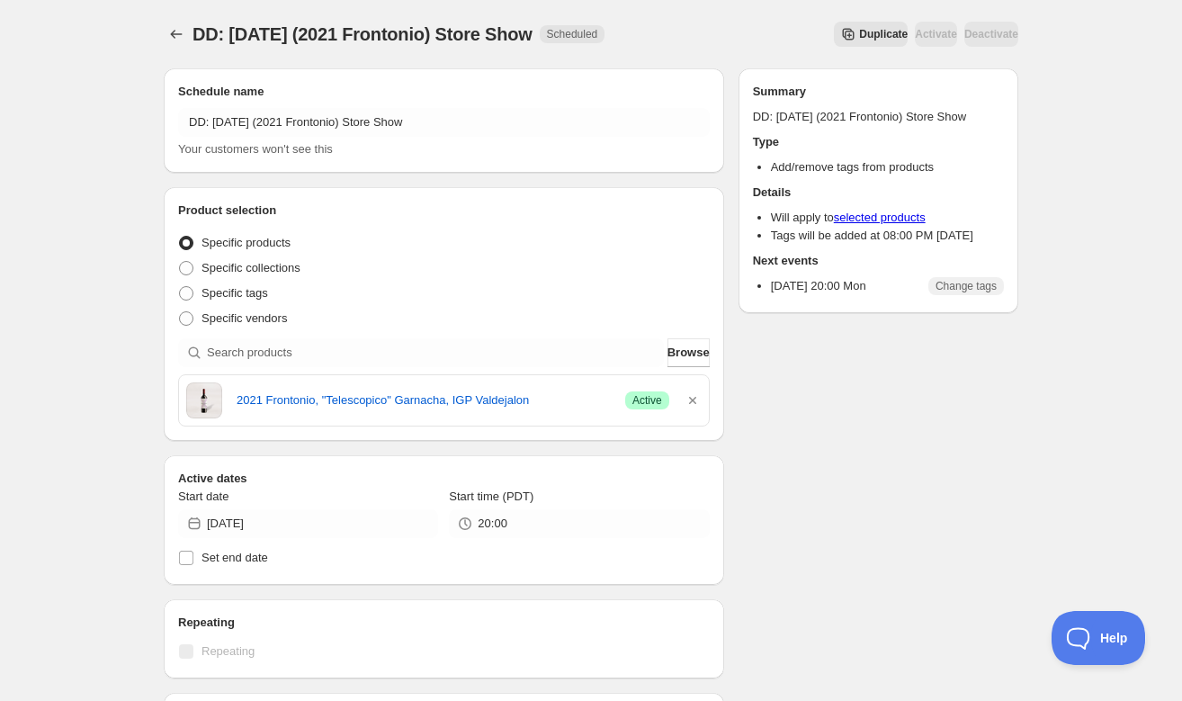
click at [859, 31] on span "Duplicate" at bounding box center [883, 34] width 49 height 14
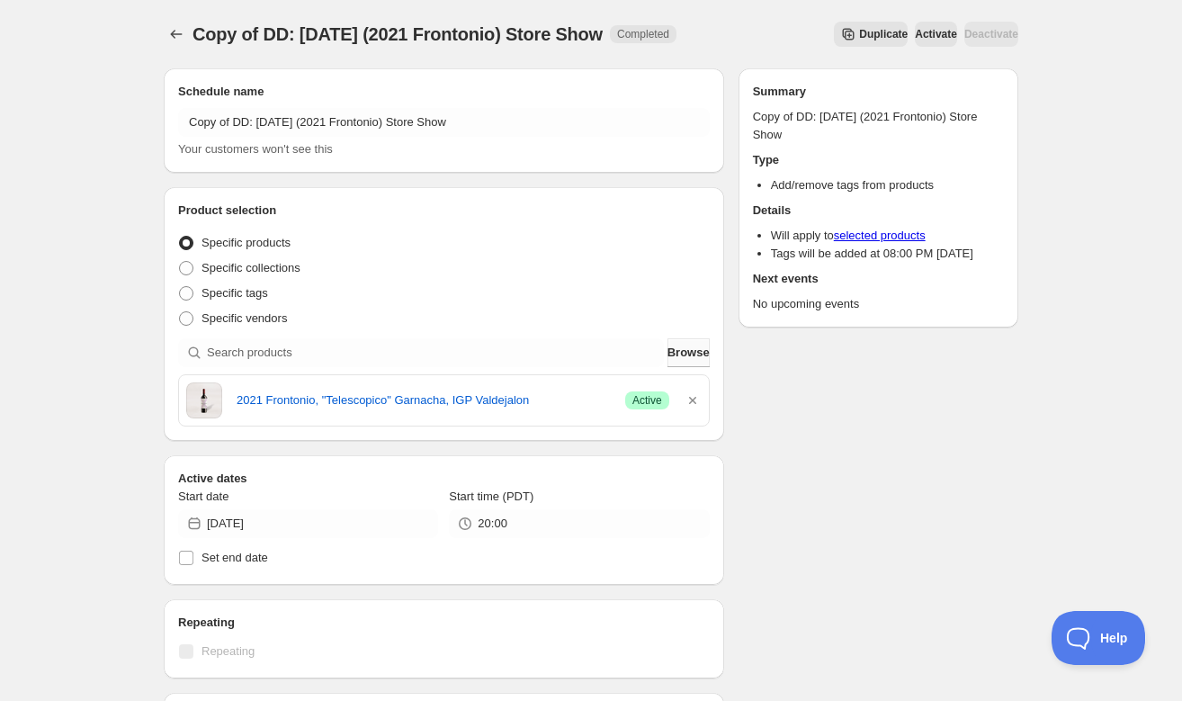
click at [682, 358] on span "Browse" at bounding box center [689, 353] width 42 height 18
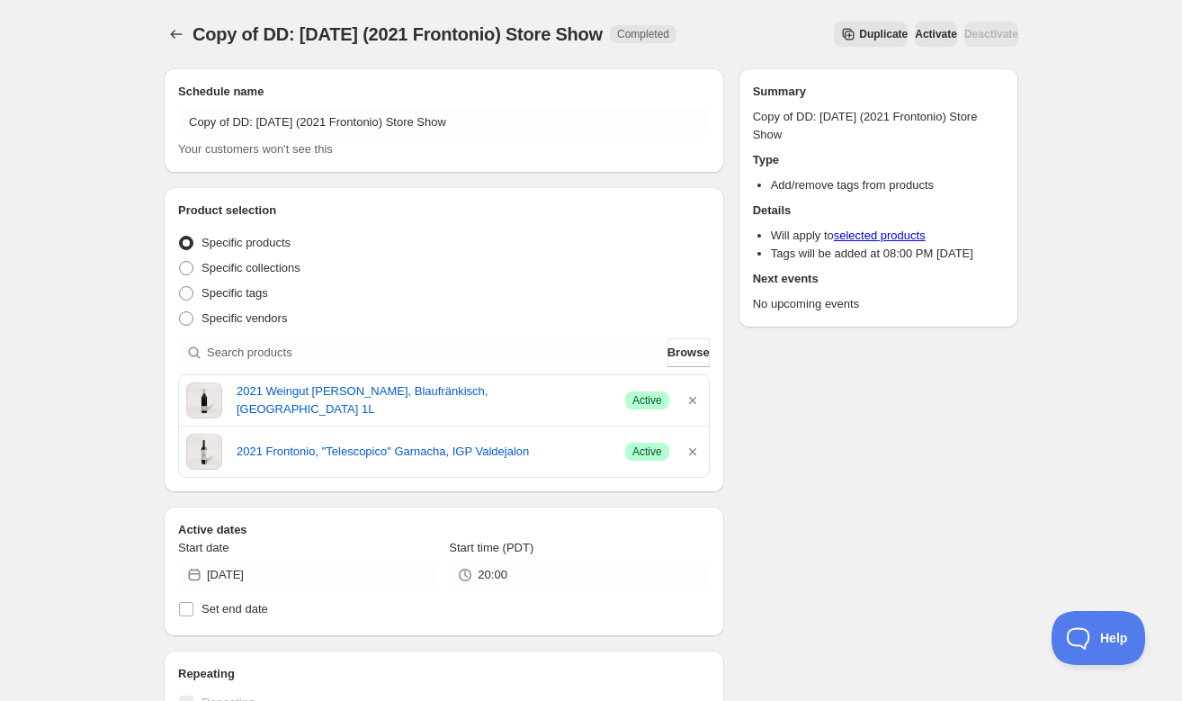
click at [693, 446] on icon "button" at bounding box center [693, 452] width 18 height 18
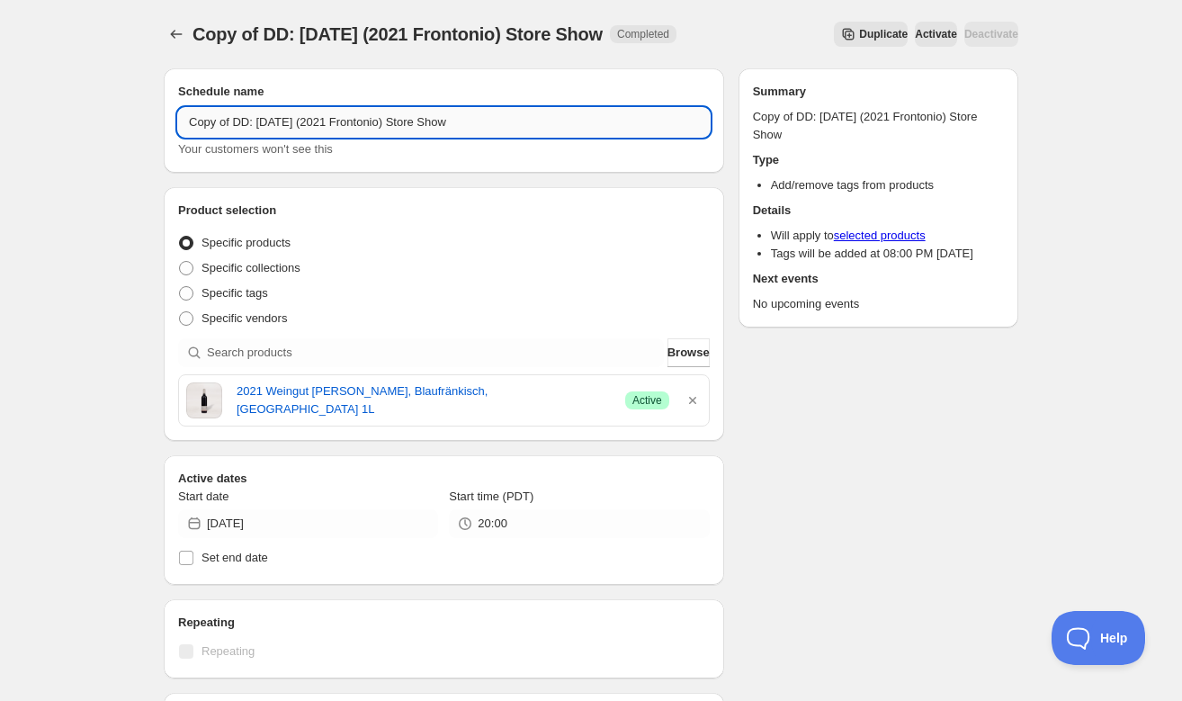
click at [284, 121] on input "Copy of DD: [DATE] (2021 Frontonio) Store Show" at bounding box center [444, 122] width 532 height 29
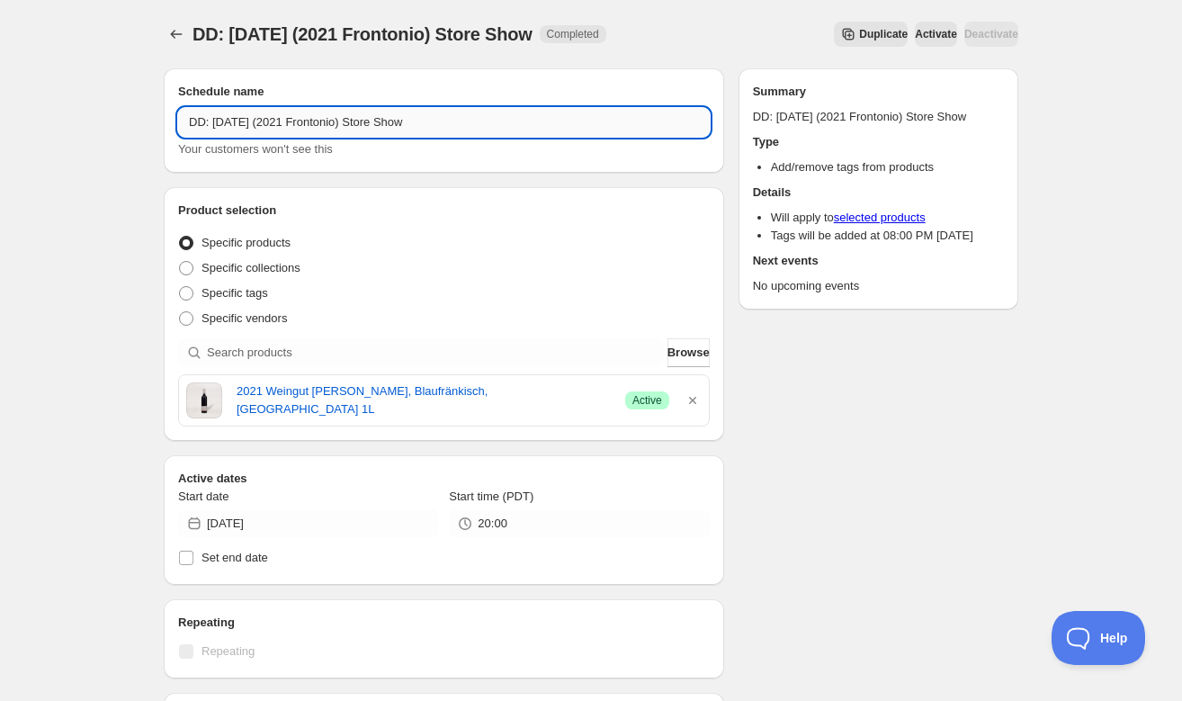
click at [311, 121] on input "DD: [DATE] (2021 Frontonio) Store Show" at bounding box center [444, 122] width 532 height 29
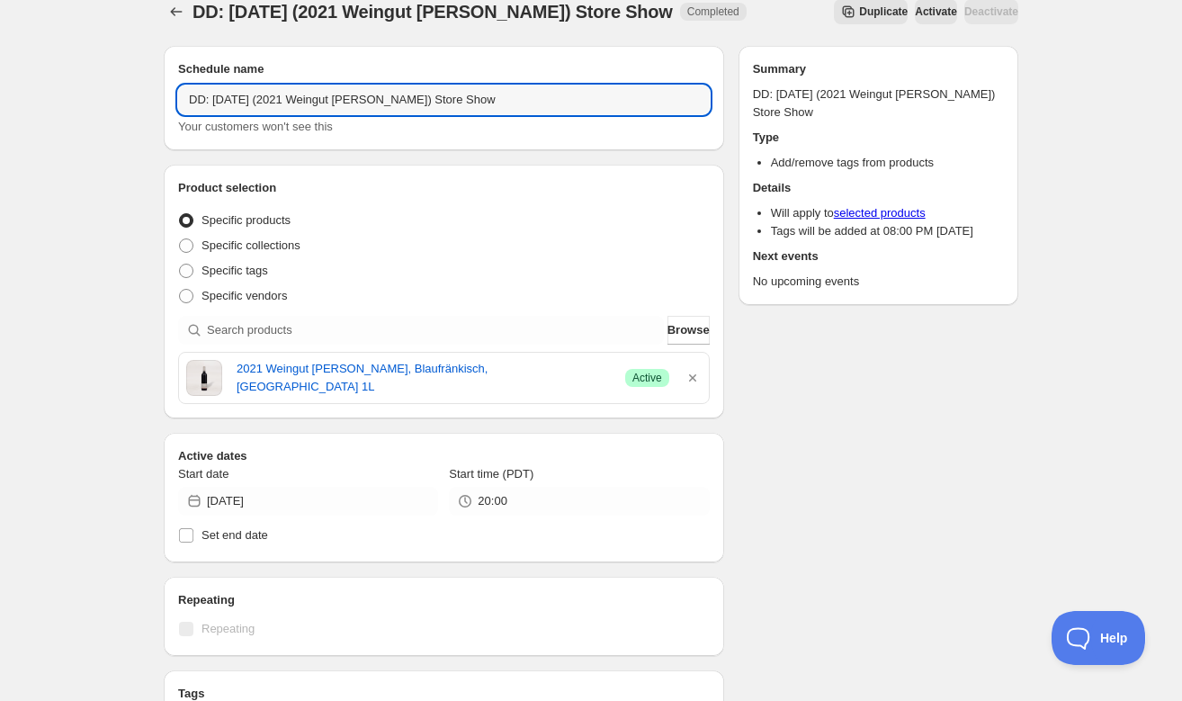
scroll to position [41, 0]
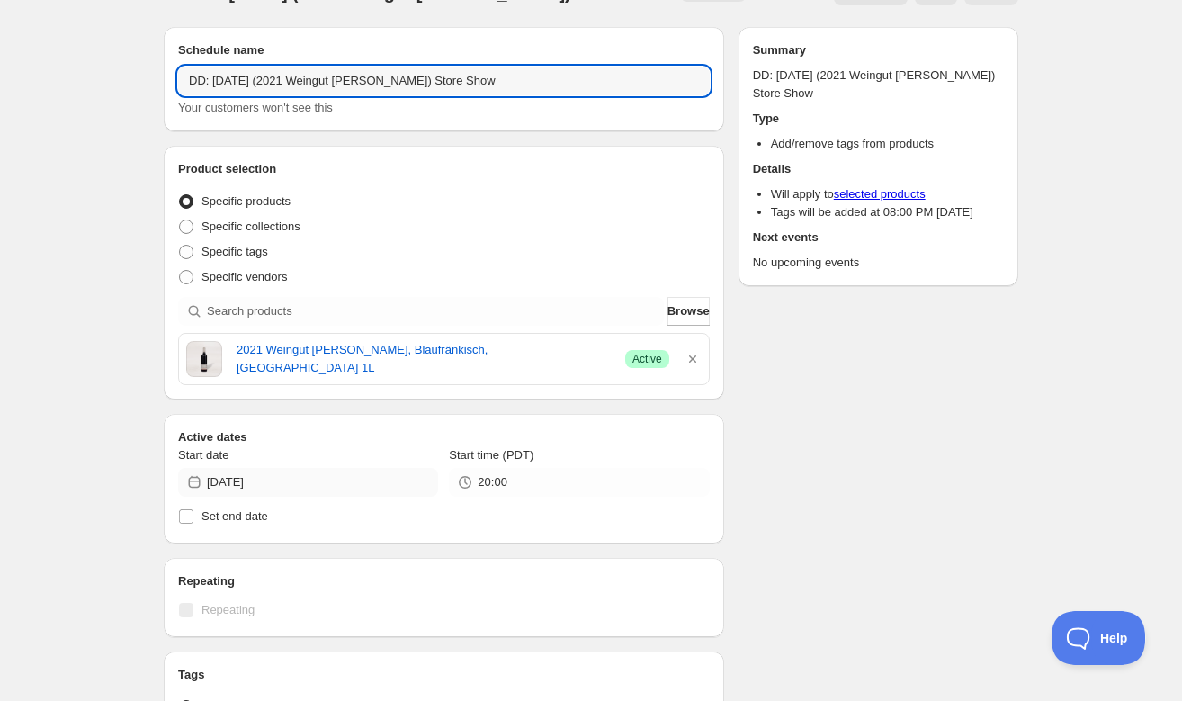
type input "DD: [DATE] (2021 Weingut [PERSON_NAME]) Store Show"
click at [370, 482] on input "[DATE]" at bounding box center [322, 482] width 231 height 29
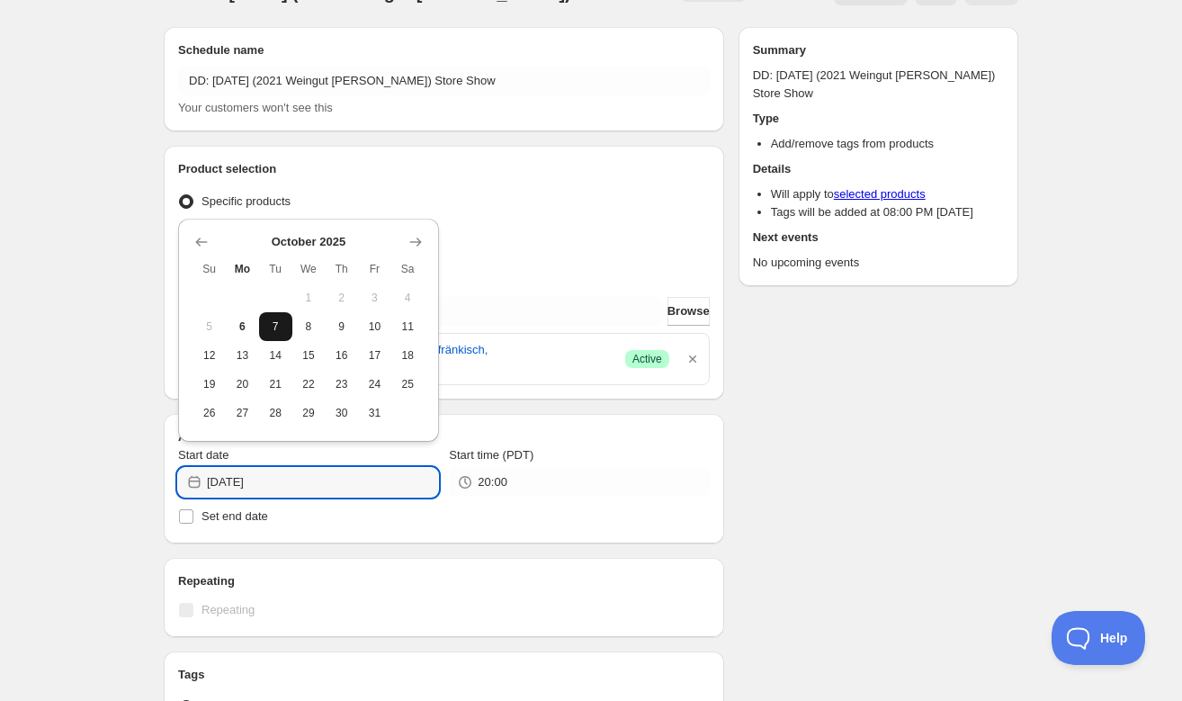
click at [274, 327] on span "7" at bounding box center [275, 326] width 19 height 14
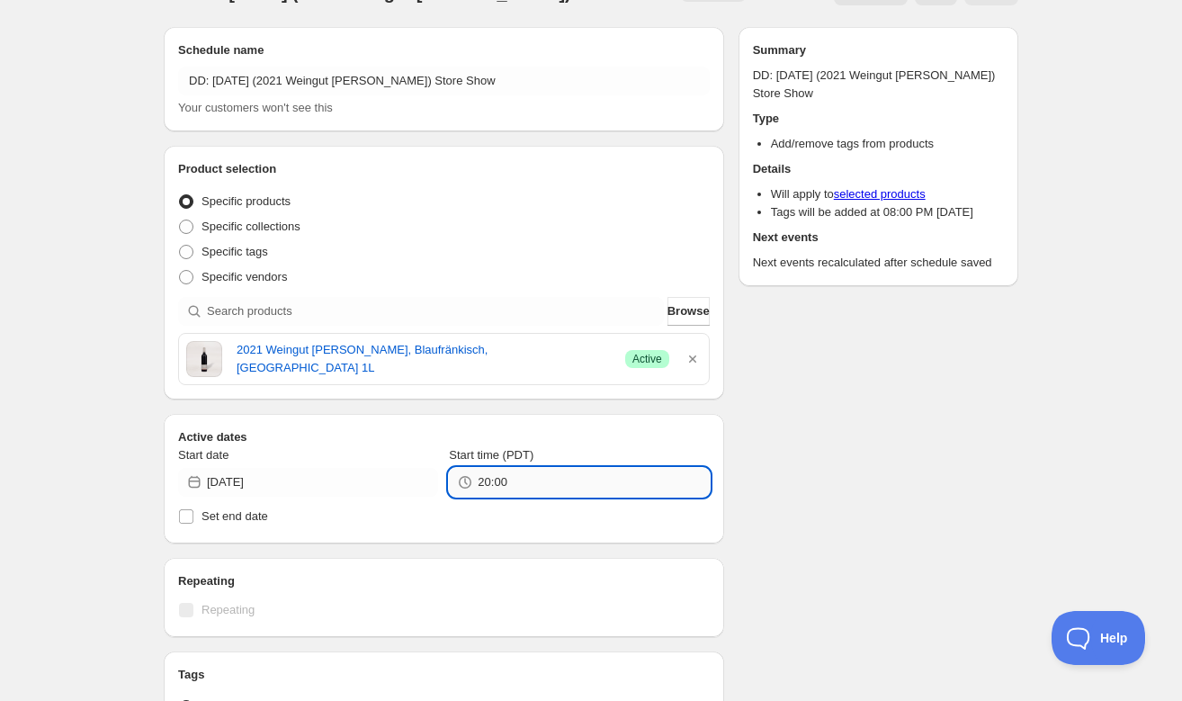
click at [568, 479] on input "20:00" at bounding box center [593, 482] width 231 height 29
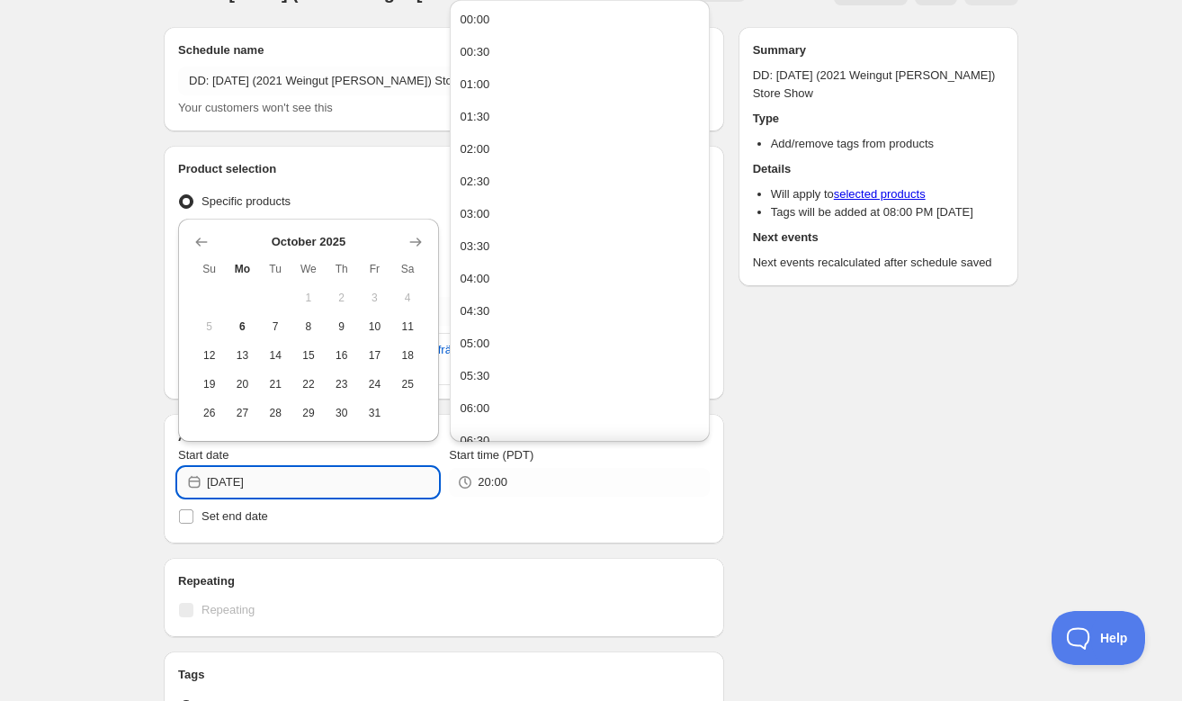
click at [433, 482] on input "[DATE]" at bounding box center [322, 482] width 231 height 29
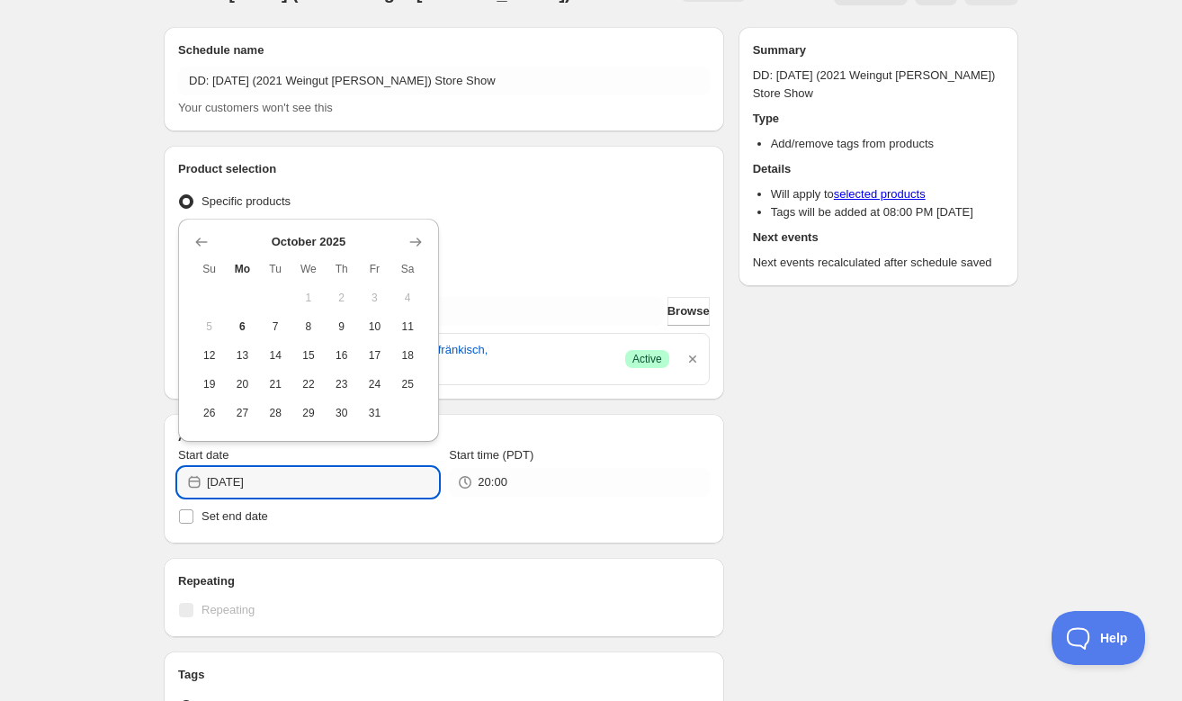
click at [315, 328] on span "8" at bounding box center [309, 326] width 19 height 14
type input "[DATE]"
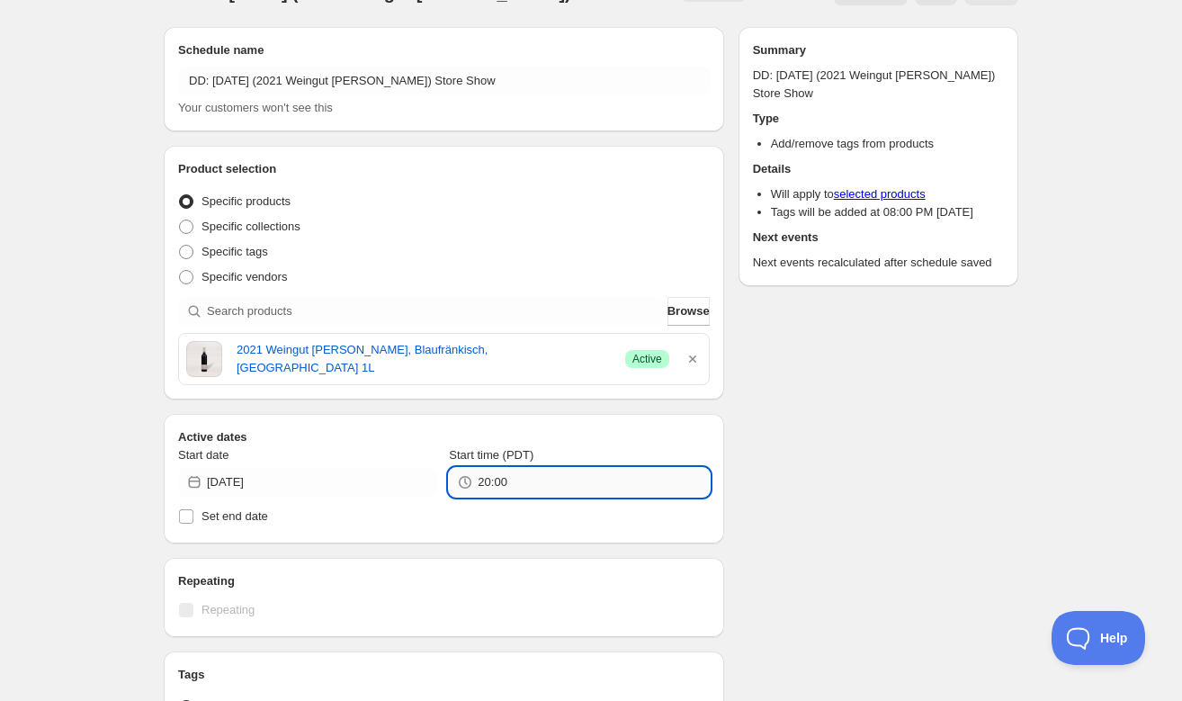
click at [573, 487] on input "20:00" at bounding box center [593, 482] width 231 height 29
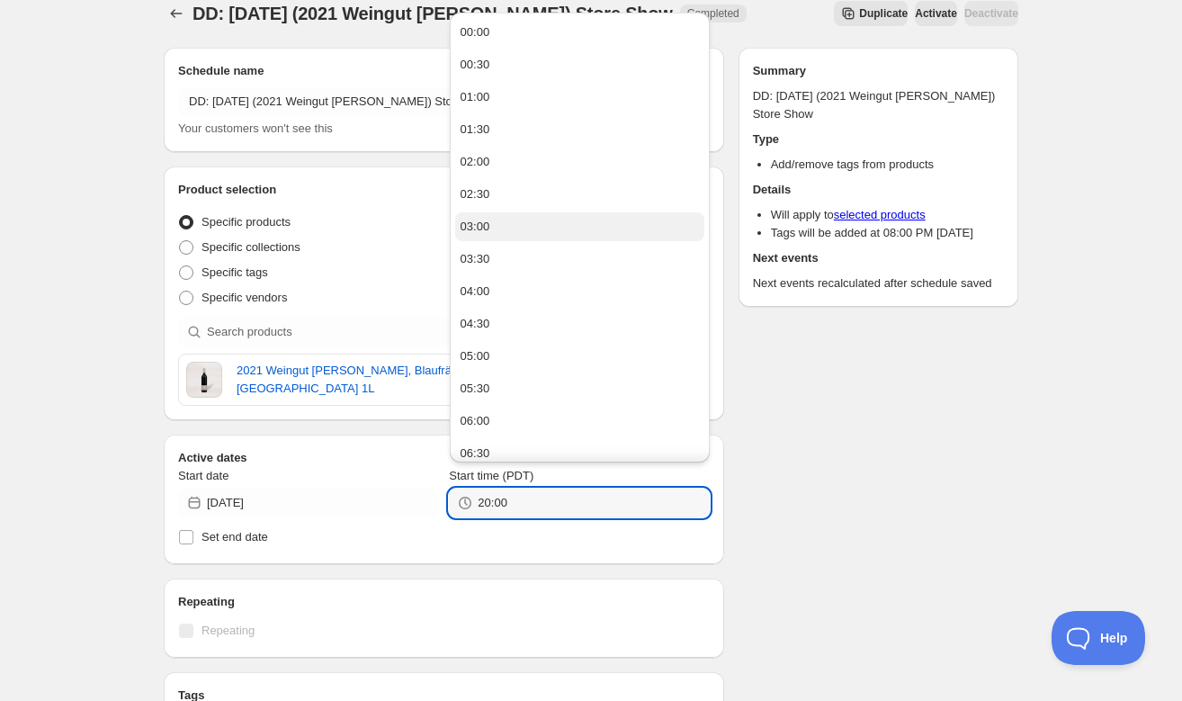
scroll to position [20, 0]
click at [538, 62] on button "00:30" at bounding box center [579, 65] width 249 height 29
type input "00:30"
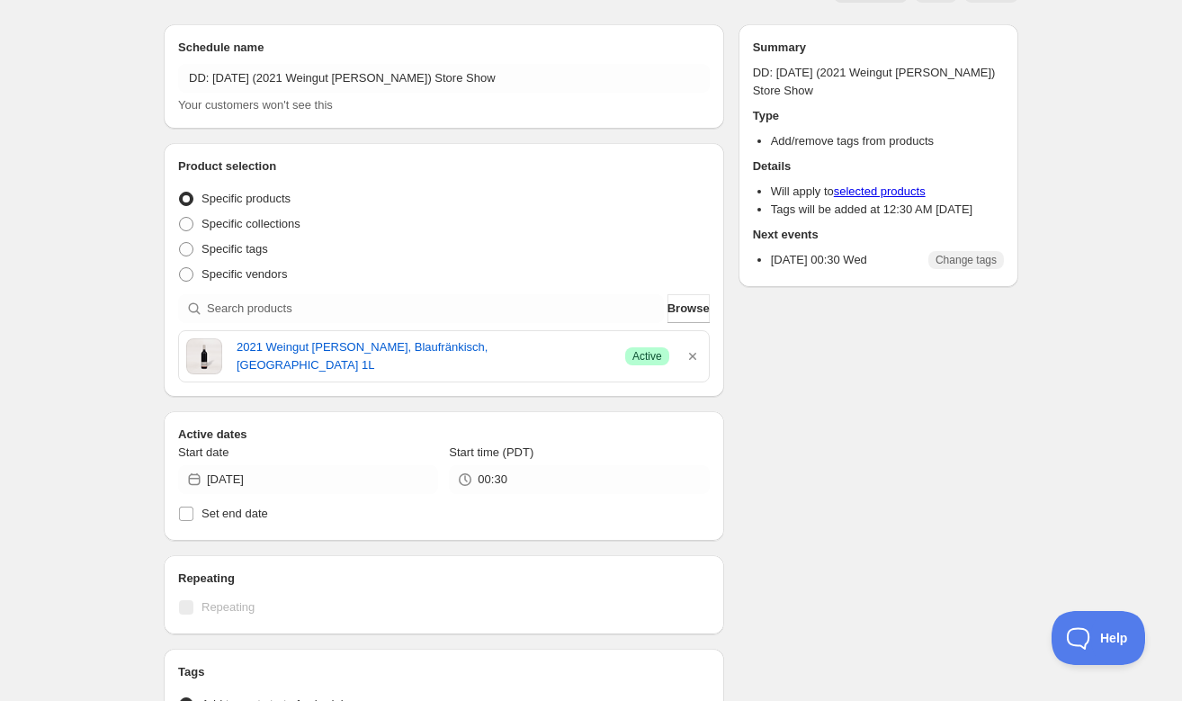
scroll to position [0, 0]
